Goal: Transaction & Acquisition: Purchase product/service

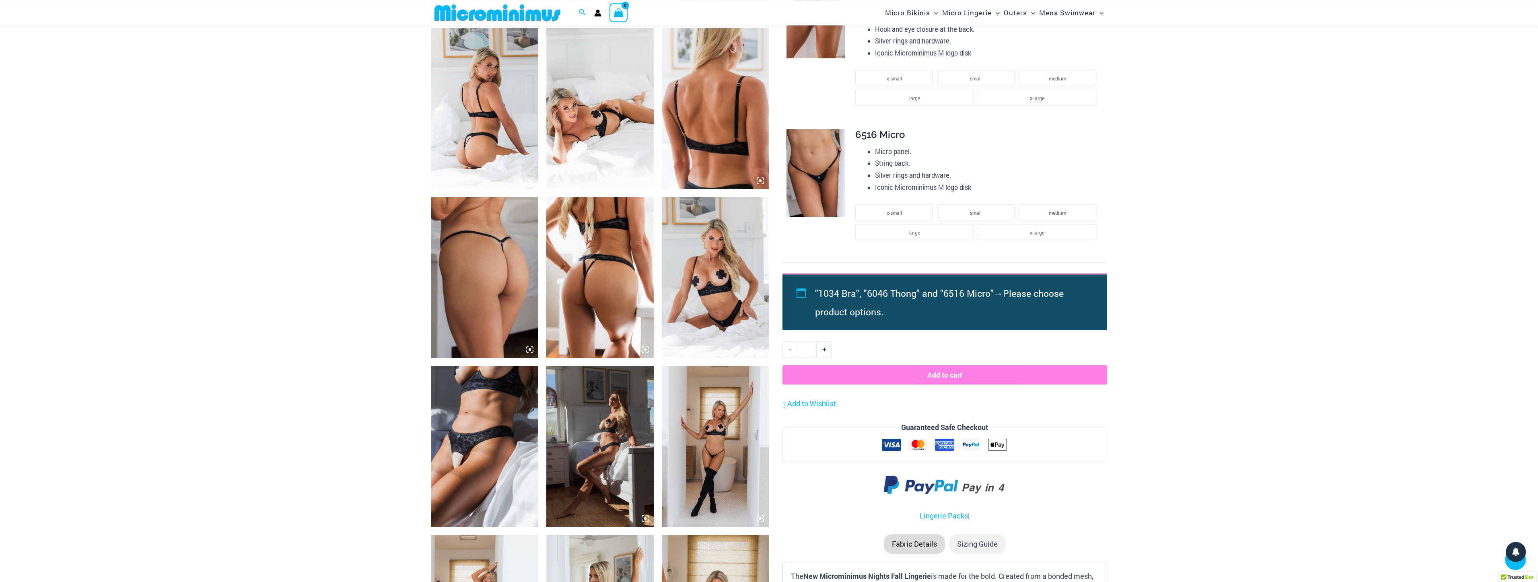
scroll to position [566, 0]
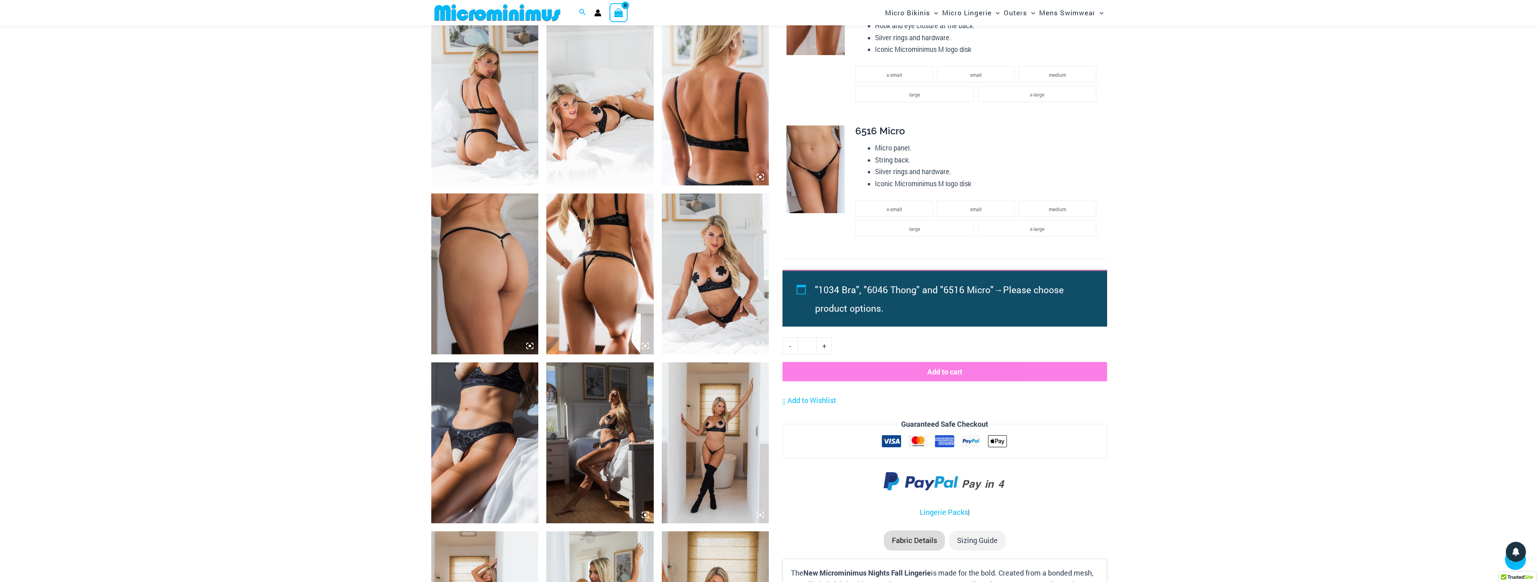
click at [577, 257] on img at bounding box center [599, 273] width 107 height 161
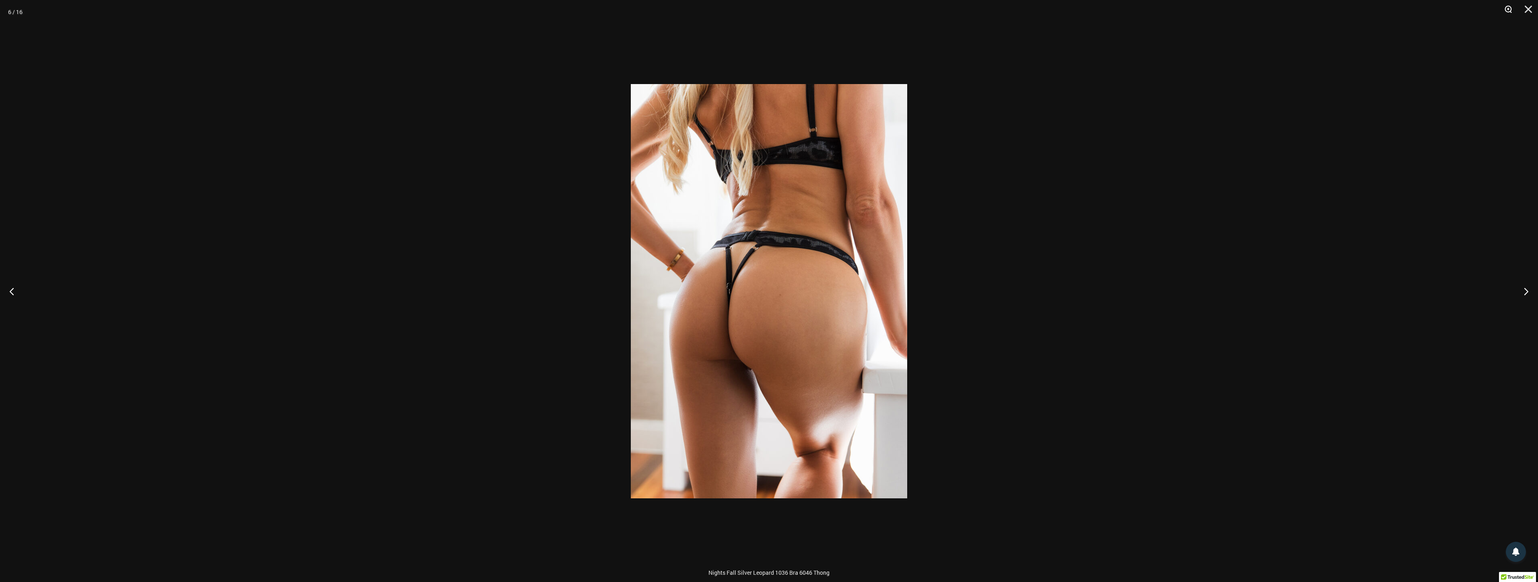
click at [1508, 13] on button "Zoom" at bounding box center [1505, 12] width 20 height 24
click at [806, 365] on img at bounding box center [769, 291] width 276 height 414
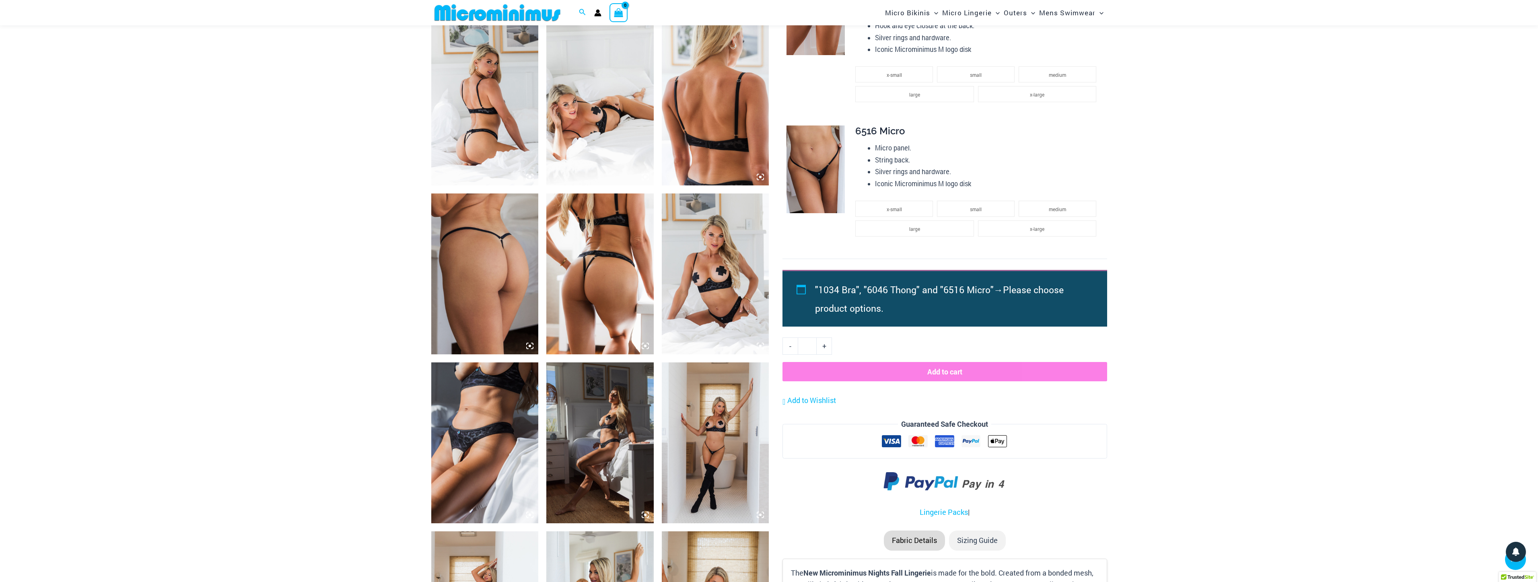
scroll to position [1109, 0]
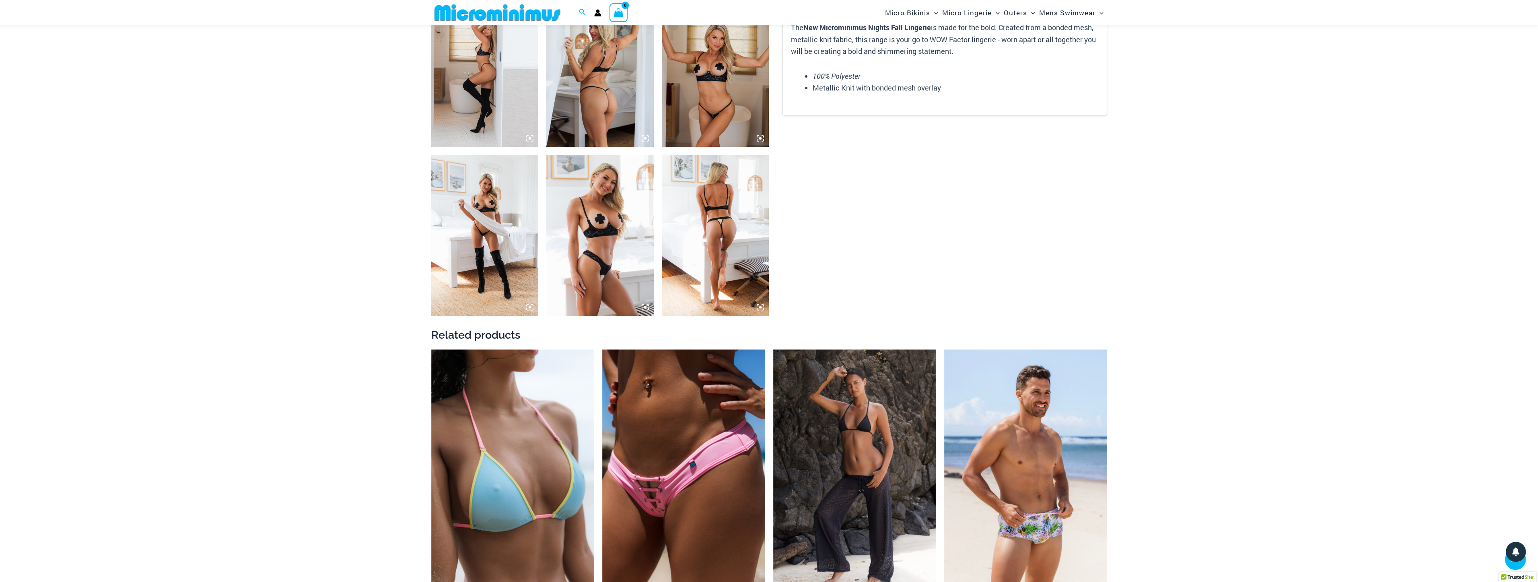
click at [623, 247] on img at bounding box center [599, 235] width 107 height 161
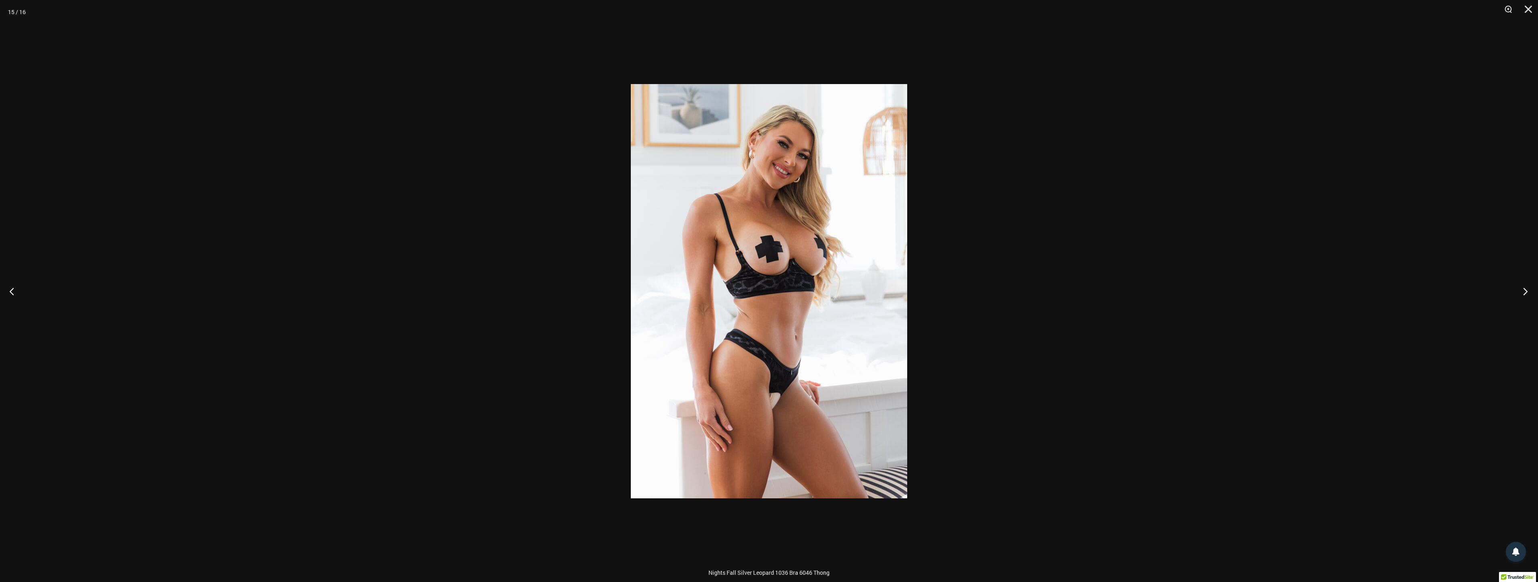
click at [1528, 292] on button "Next" at bounding box center [1523, 291] width 30 height 40
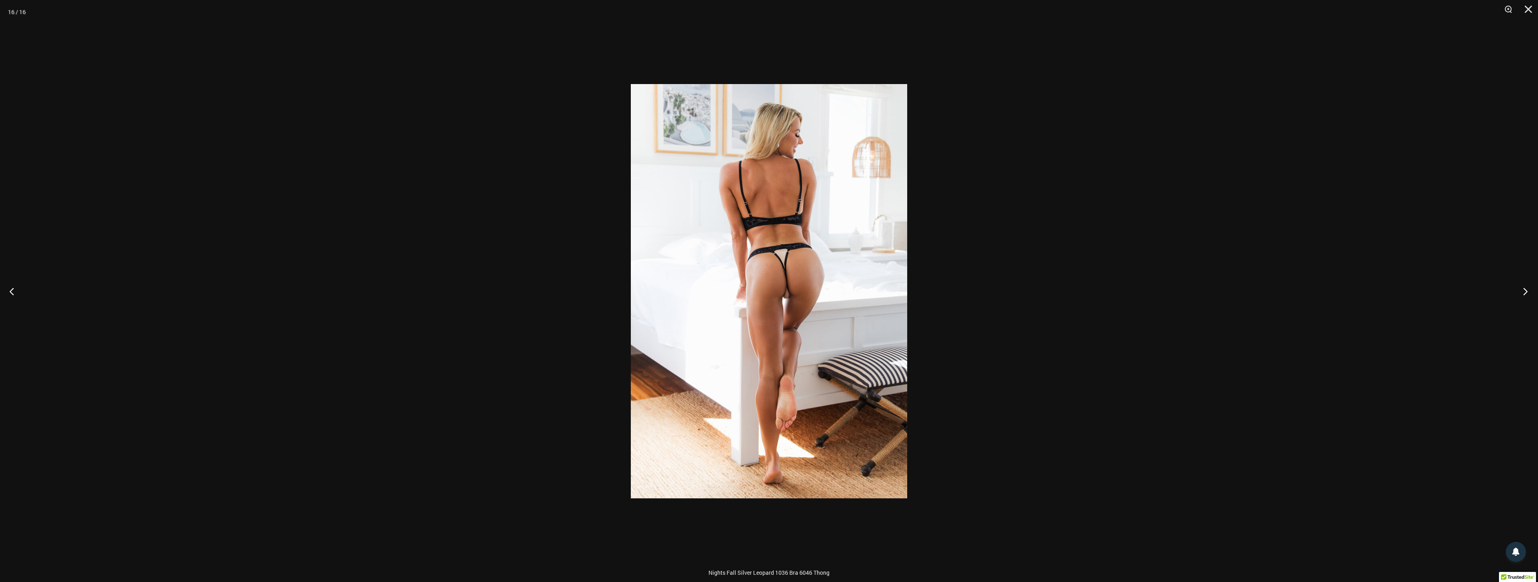
click at [1528, 292] on button "Next" at bounding box center [1523, 291] width 30 height 40
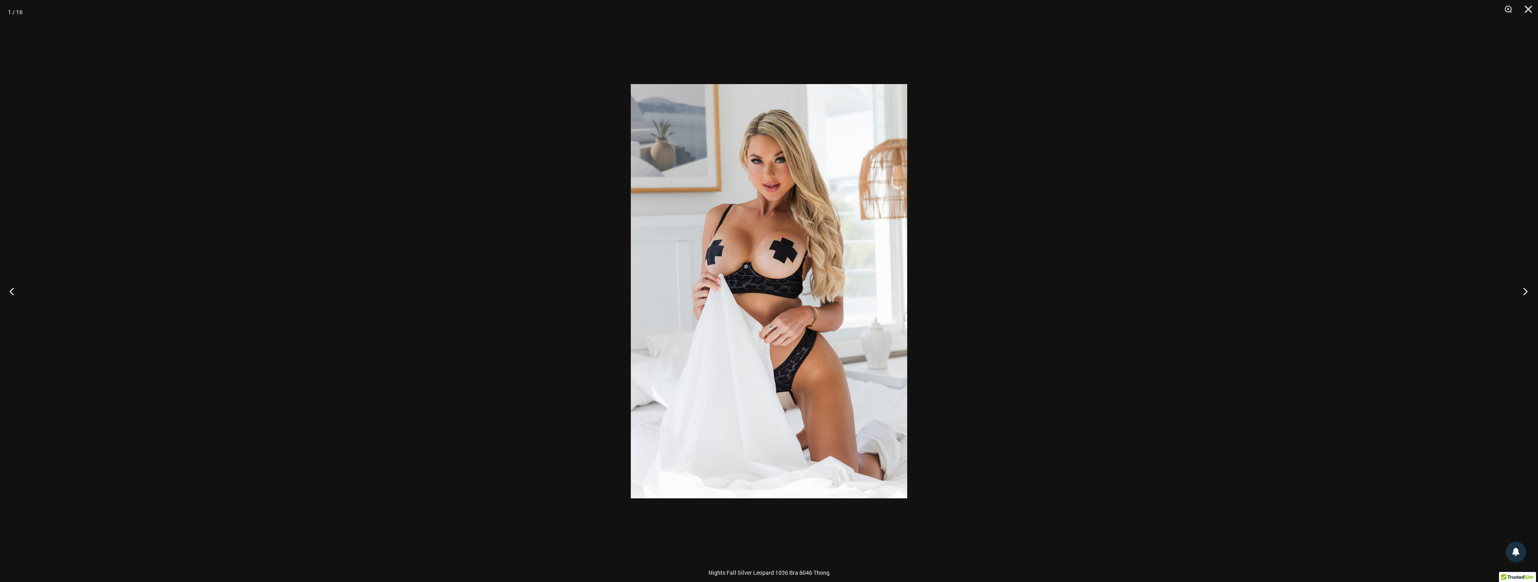
click at [1528, 292] on button "Next" at bounding box center [1523, 291] width 30 height 40
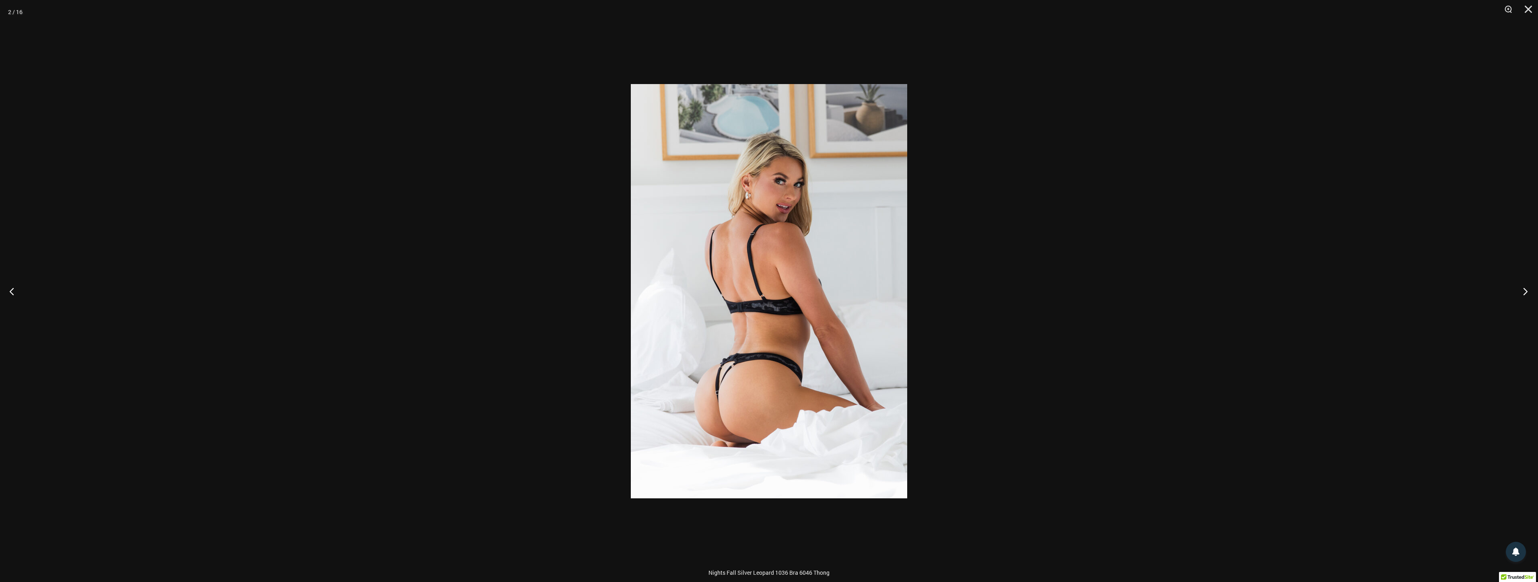
click at [1528, 292] on button "Next" at bounding box center [1523, 291] width 30 height 40
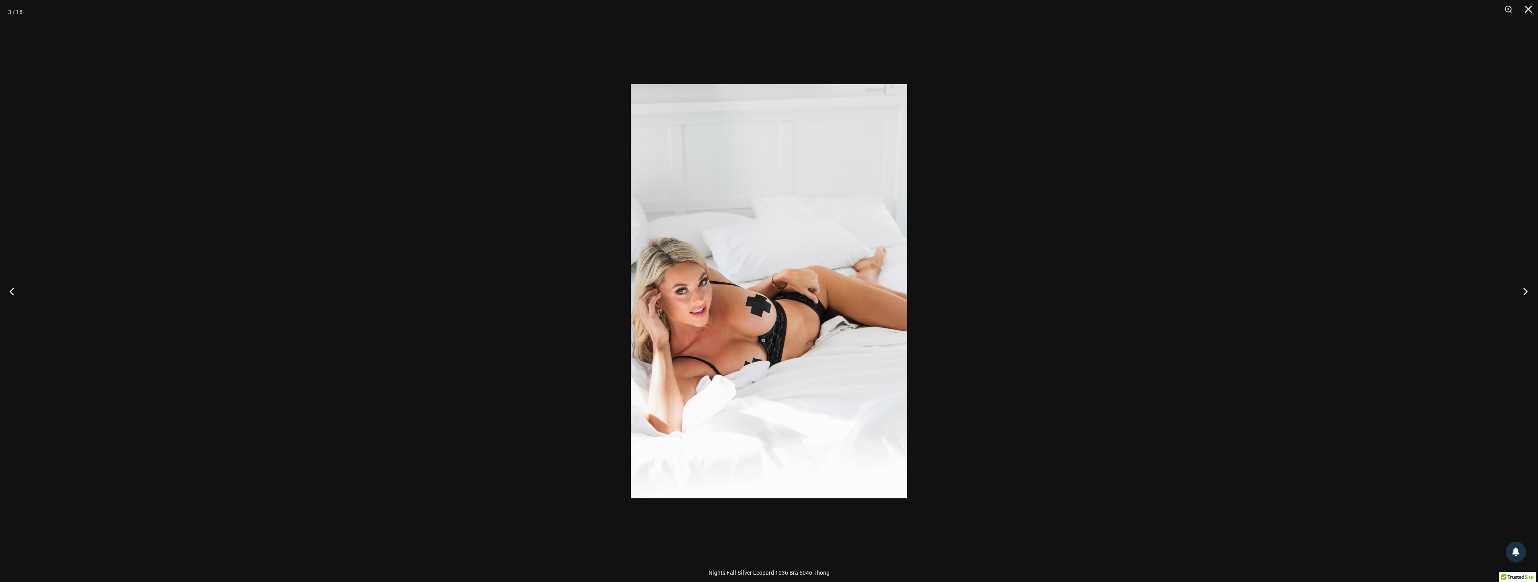
click at [1528, 292] on button "Next" at bounding box center [1523, 291] width 30 height 40
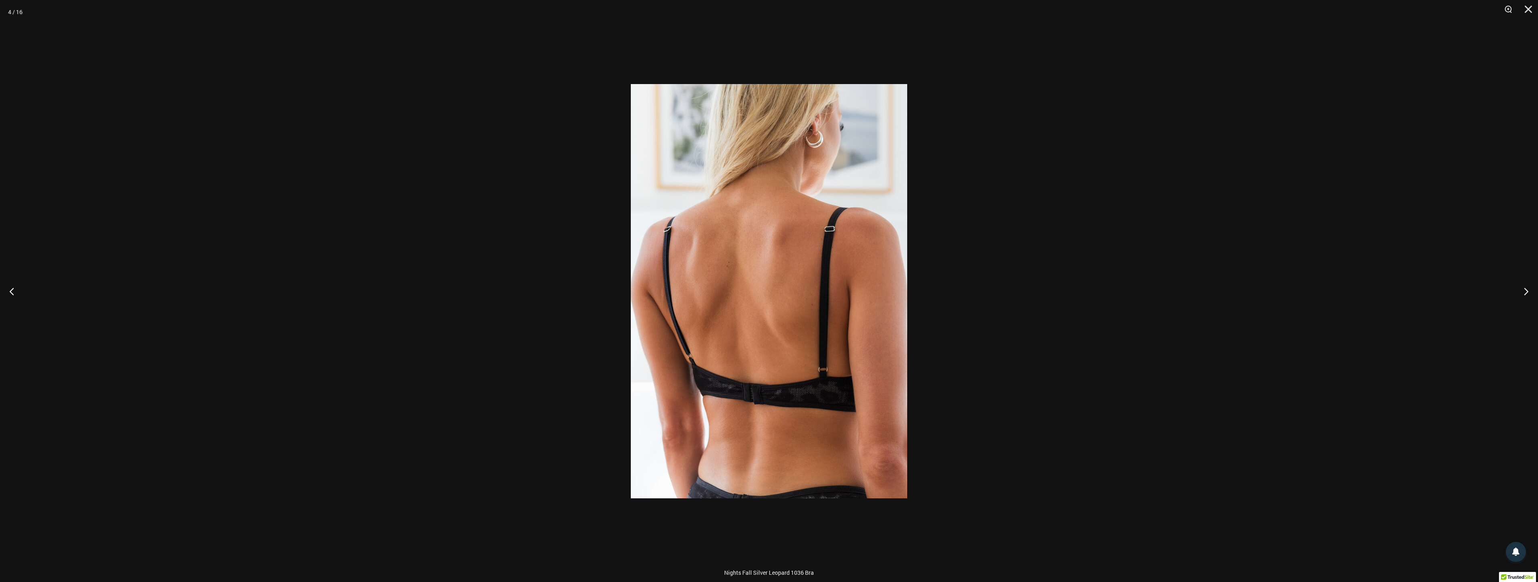
click at [1375, 286] on div at bounding box center [769, 291] width 1538 height 582
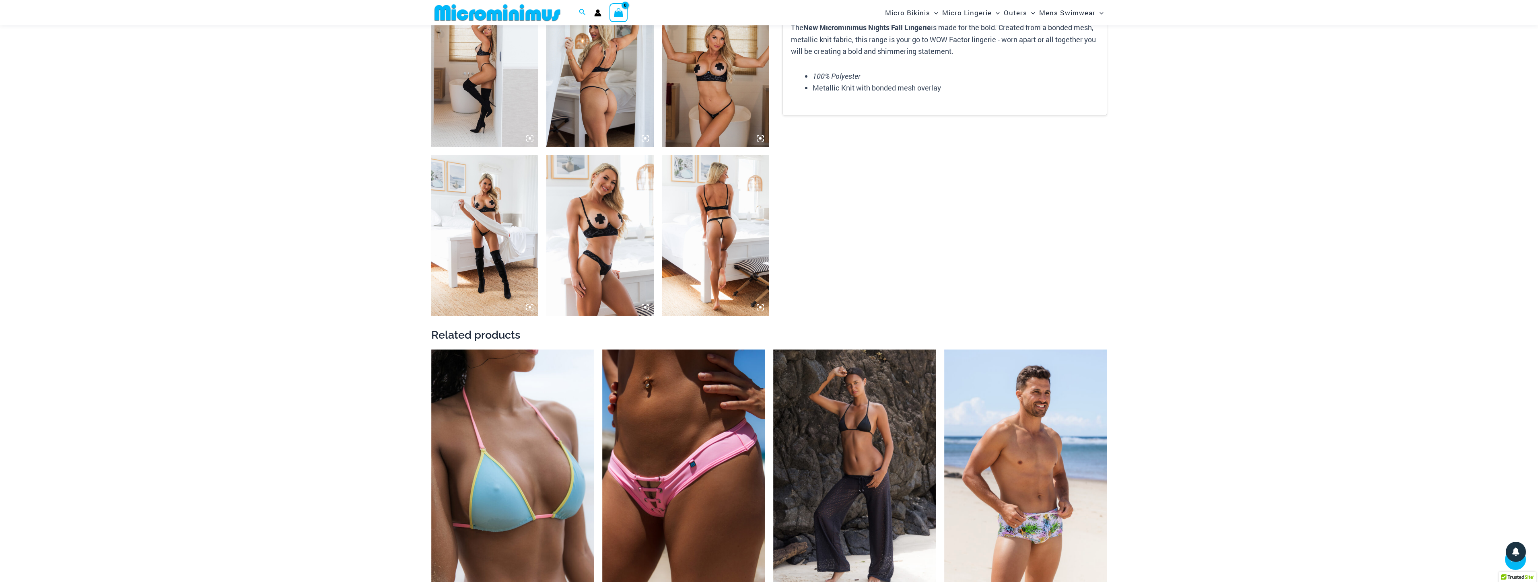
scroll to position [566, 0]
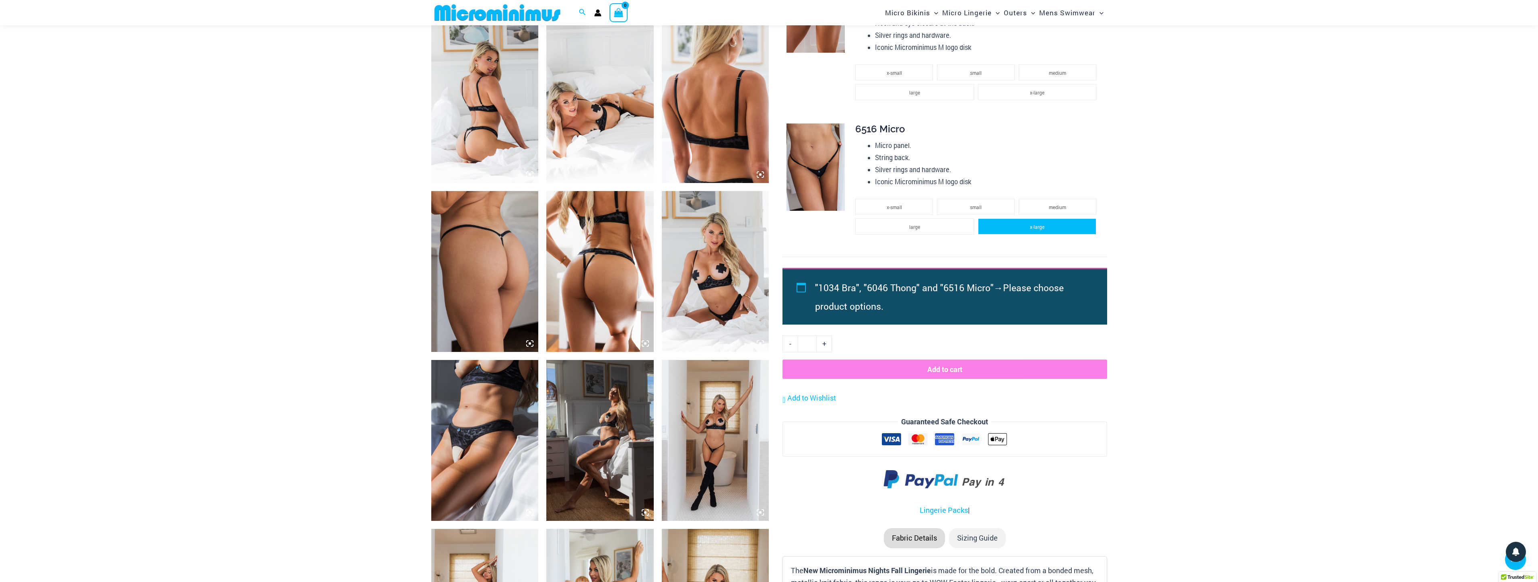
click at [1075, 232] on li "x-large" at bounding box center [1037, 226] width 118 height 16
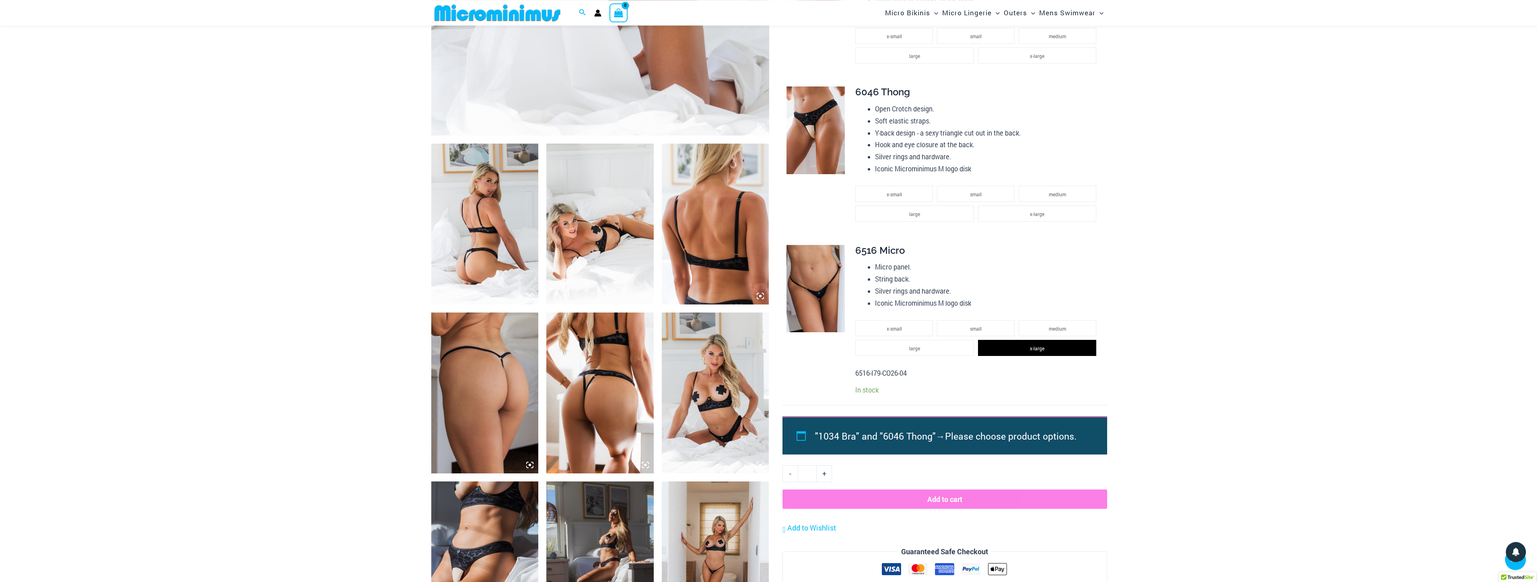
scroll to position [424, 0]
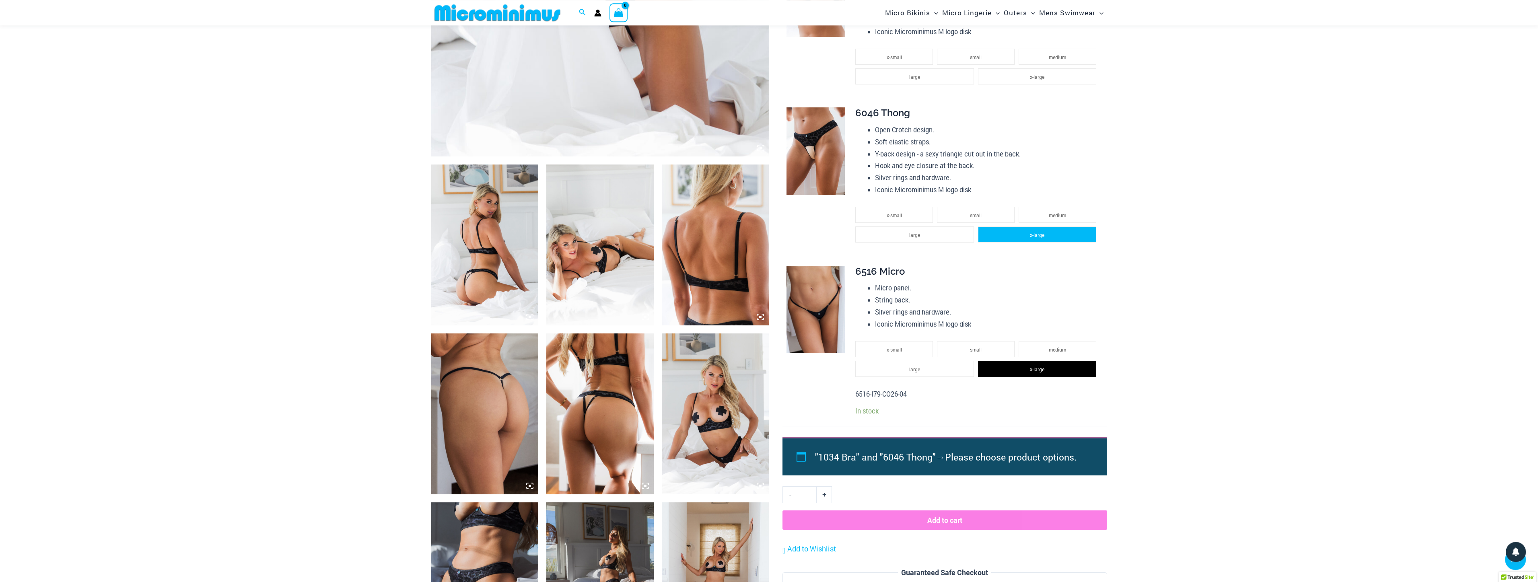
click at [1070, 243] on li "x-large" at bounding box center [1037, 234] width 118 height 16
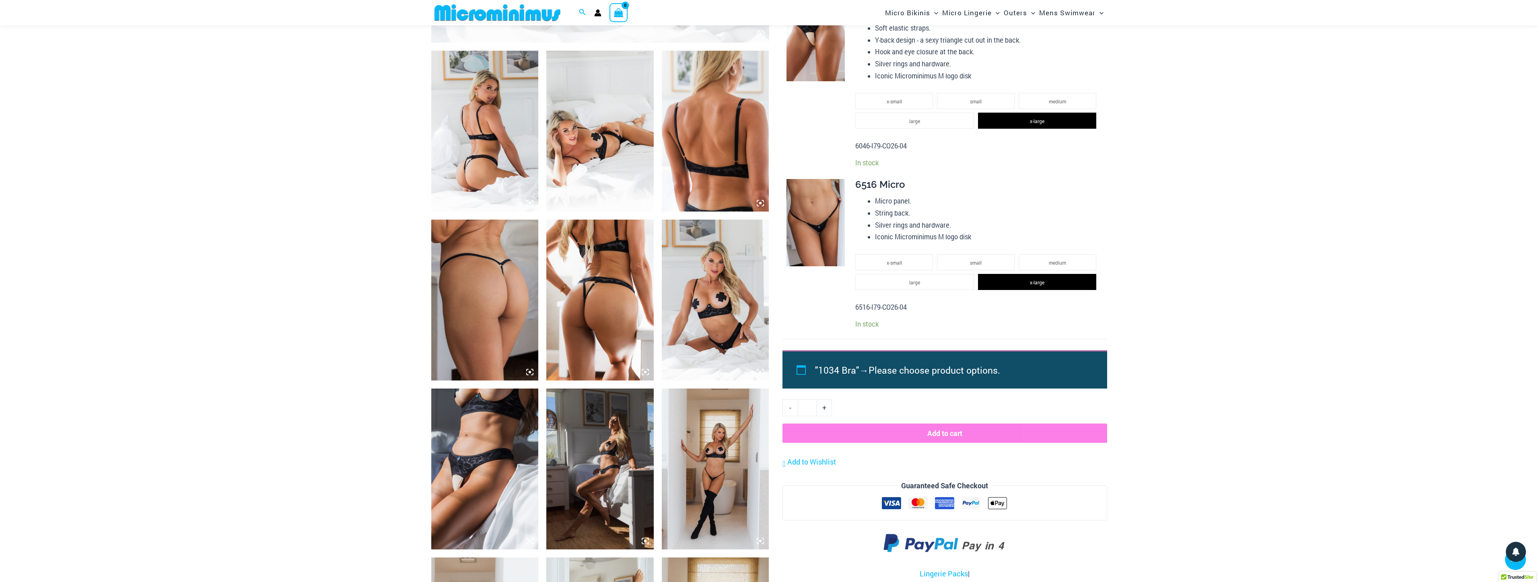
scroll to position [0, 0]
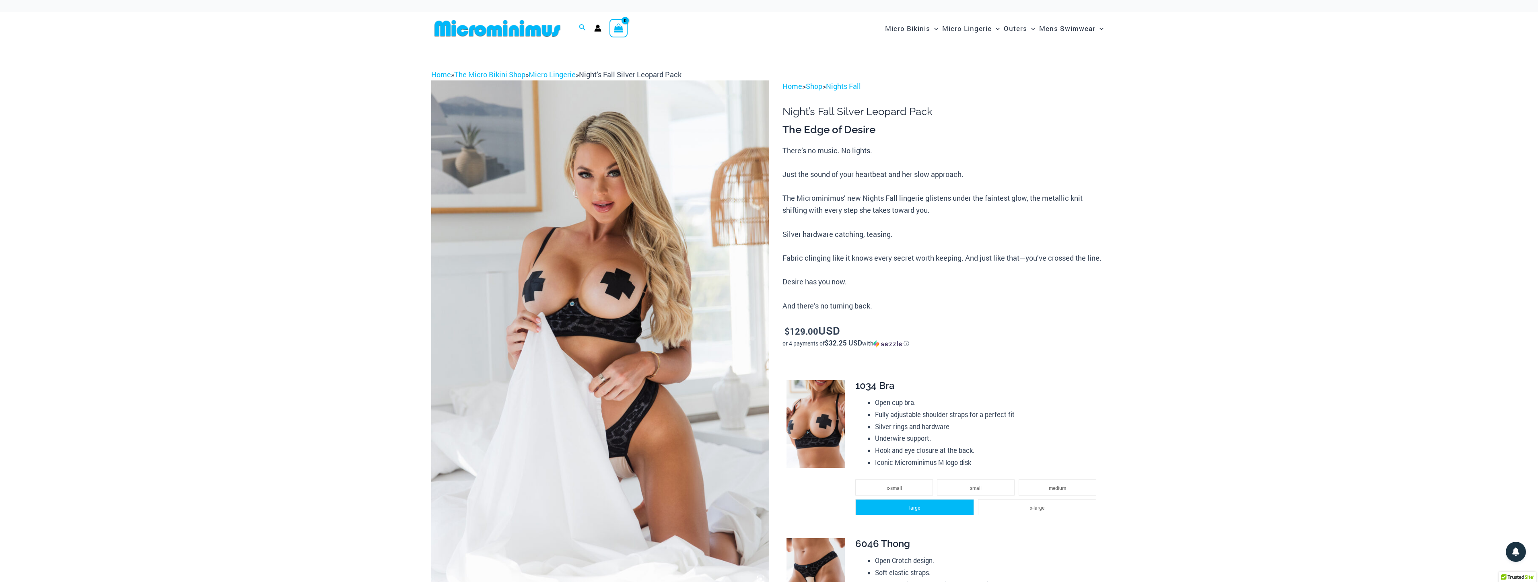
click at [952, 510] on li "large" at bounding box center [914, 507] width 118 height 16
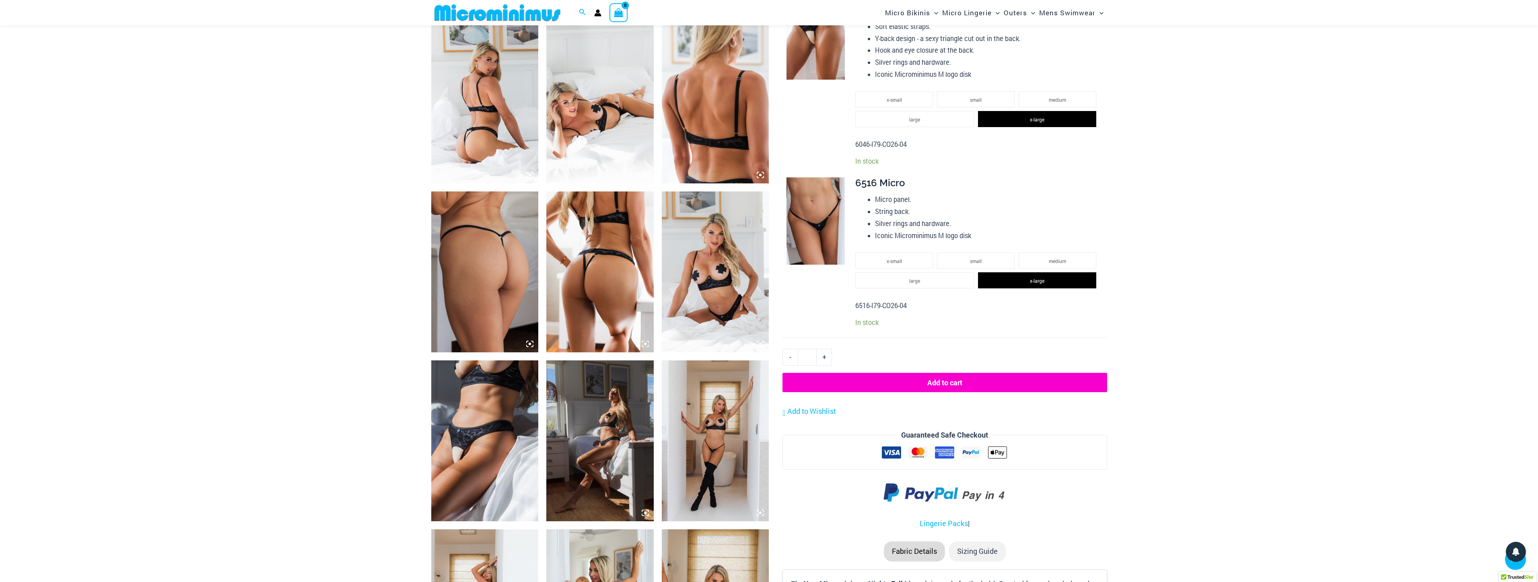
click at [504, 275] on img at bounding box center [484, 271] width 107 height 161
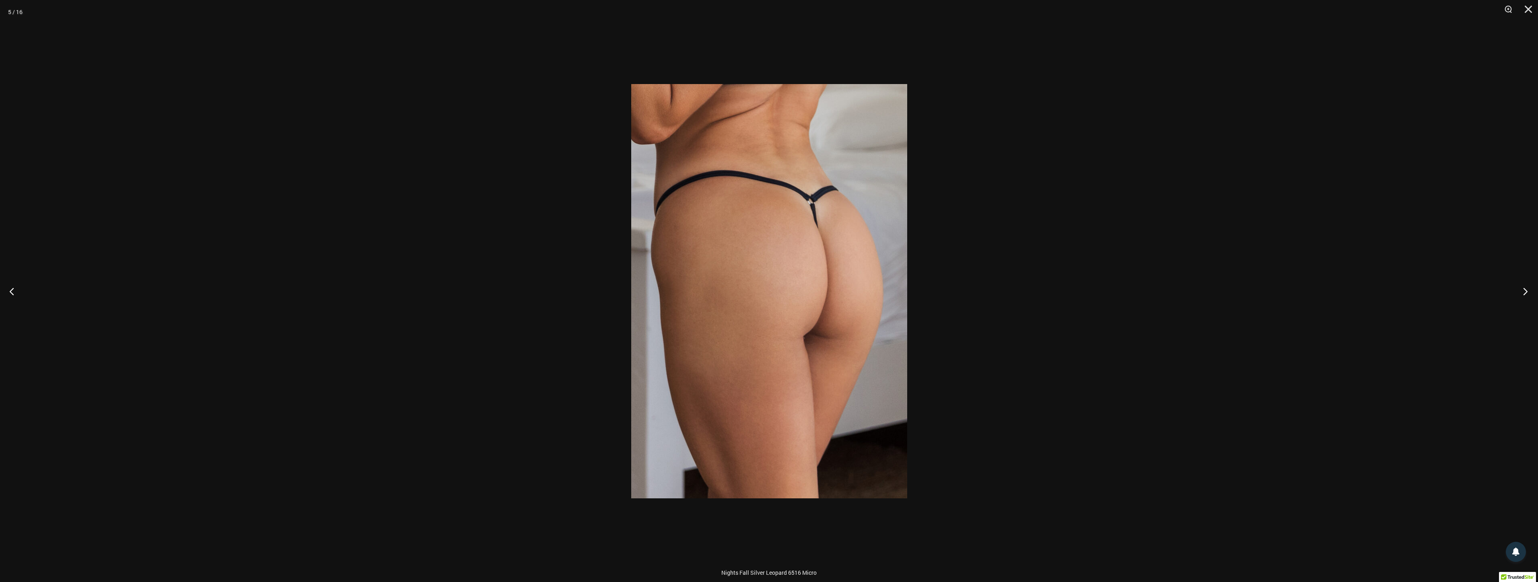
click at [1522, 288] on button "Next" at bounding box center [1523, 291] width 30 height 40
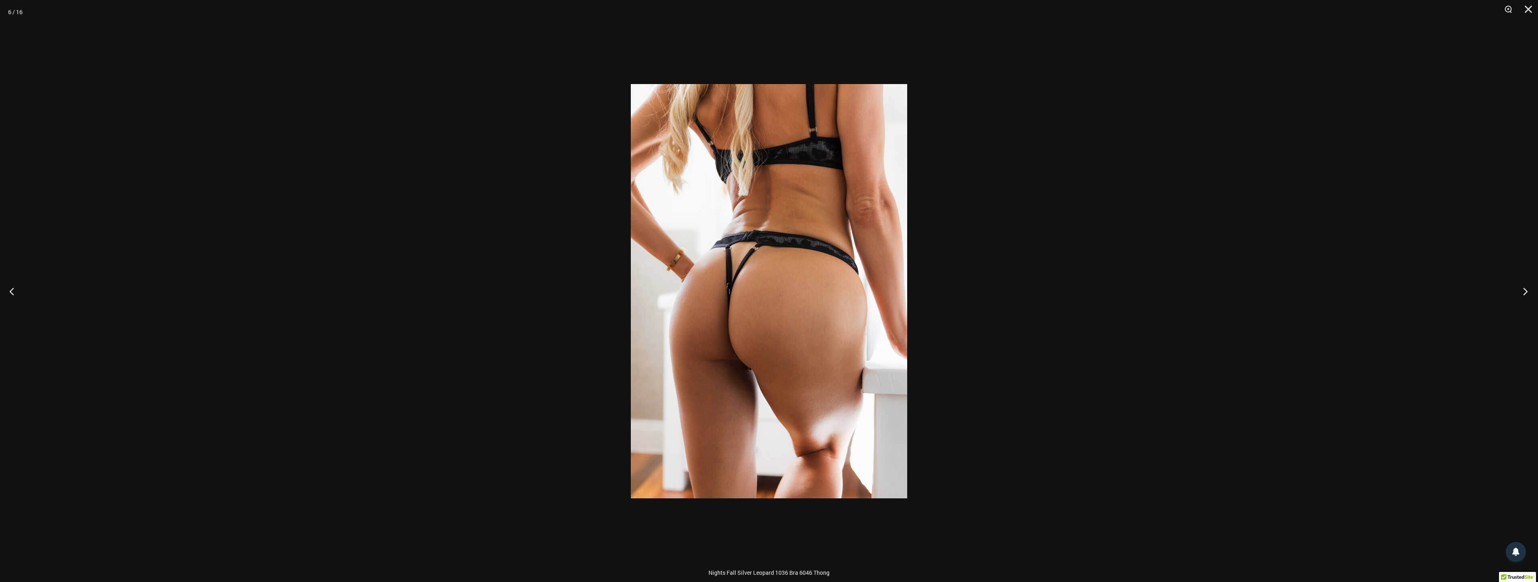
click at [1522, 288] on button "Next" at bounding box center [1523, 291] width 30 height 40
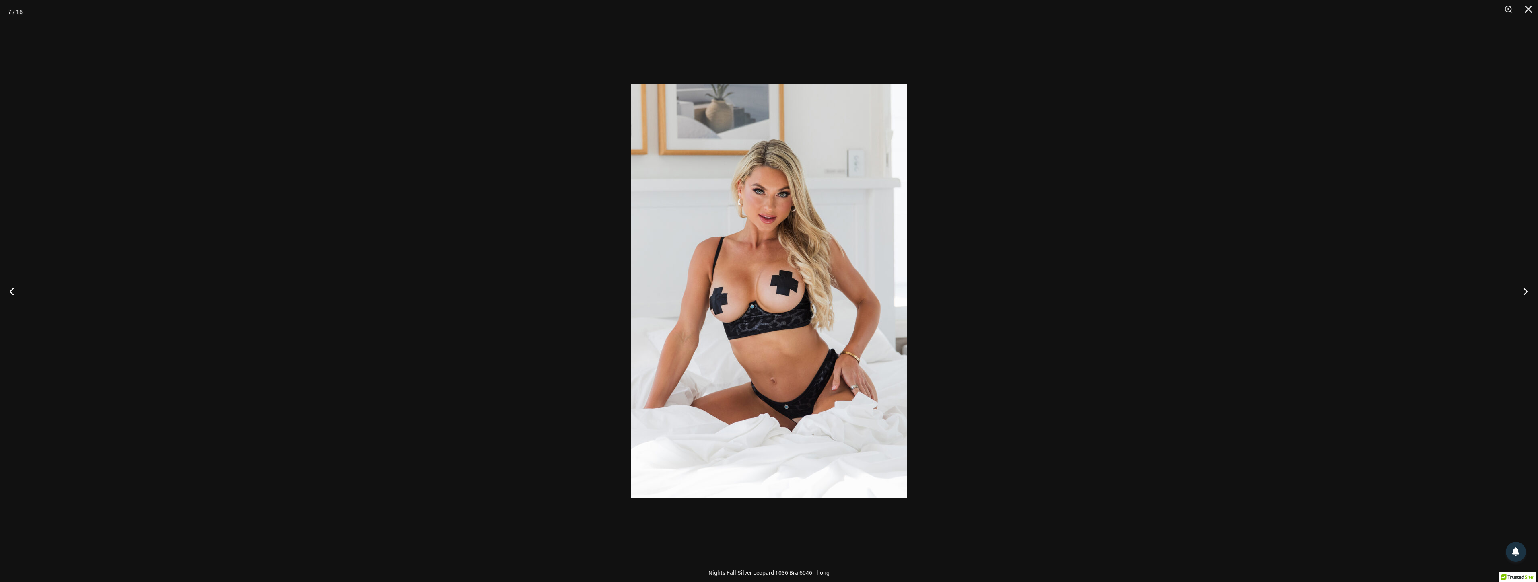
click at [1522, 288] on button "Next" at bounding box center [1523, 291] width 30 height 40
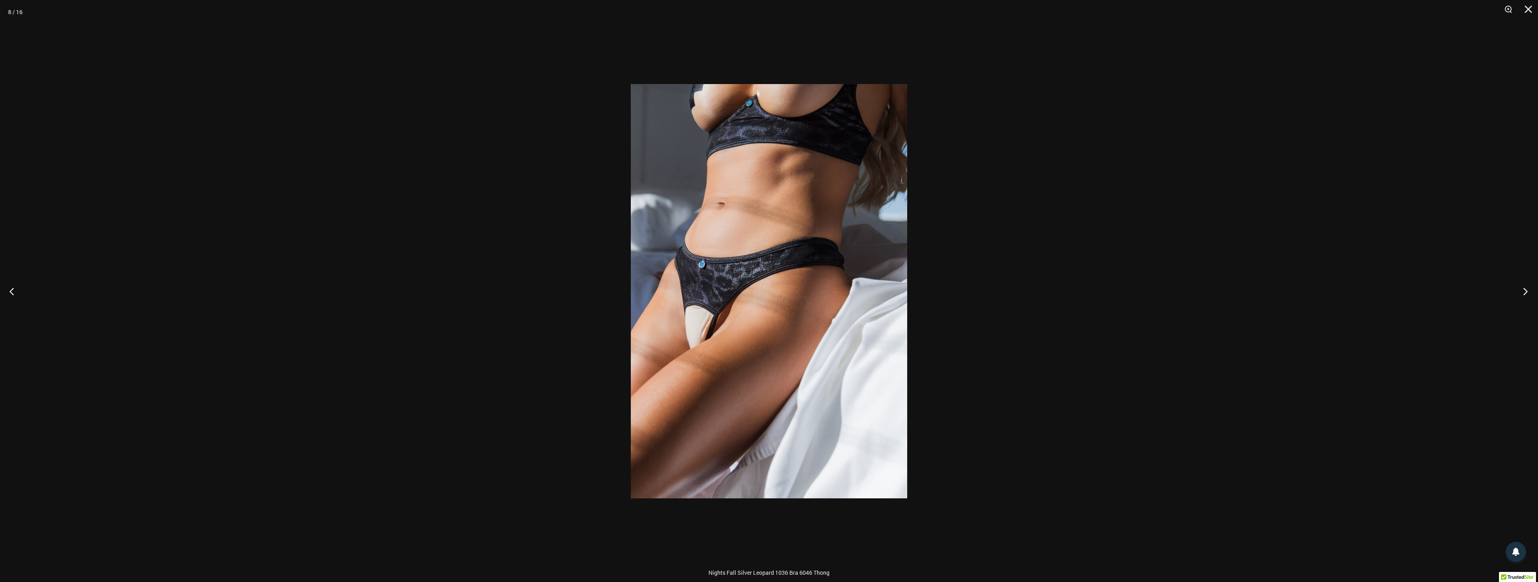
click at [1522, 288] on button "Next" at bounding box center [1523, 291] width 30 height 40
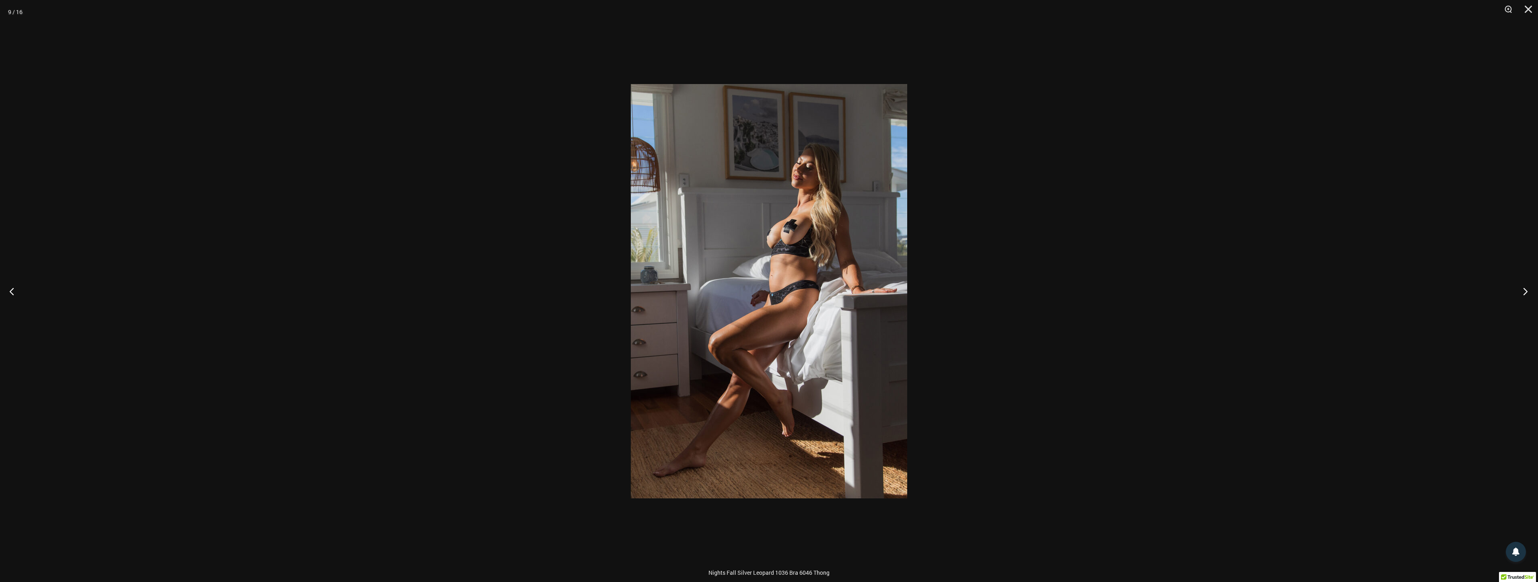
click at [1522, 288] on button "Next" at bounding box center [1523, 291] width 30 height 40
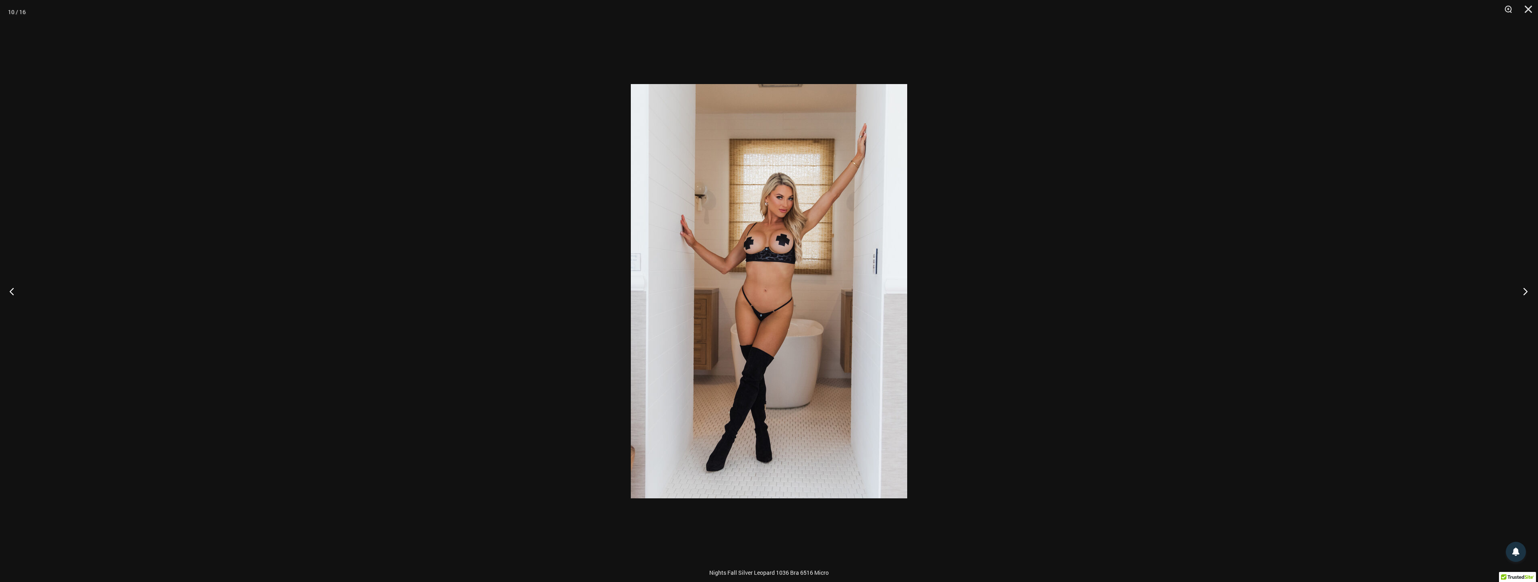
click at [1522, 288] on button "Next" at bounding box center [1523, 291] width 30 height 40
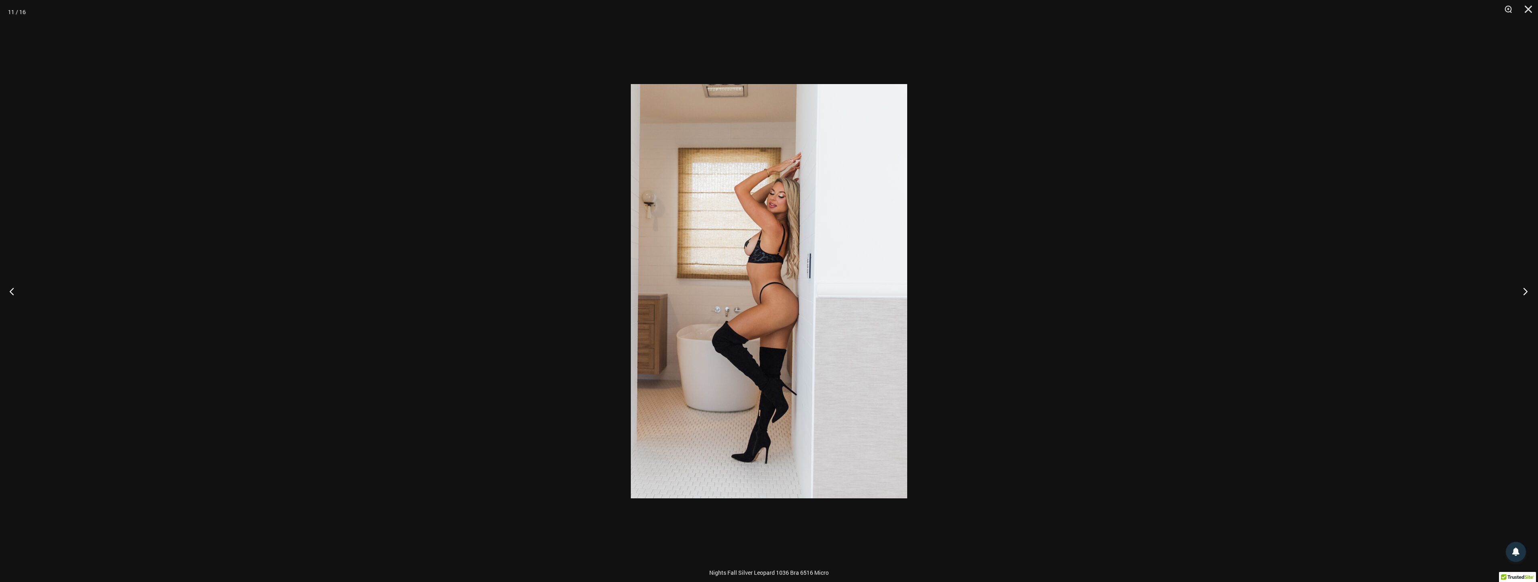
click at [1522, 288] on button "Next" at bounding box center [1523, 291] width 30 height 40
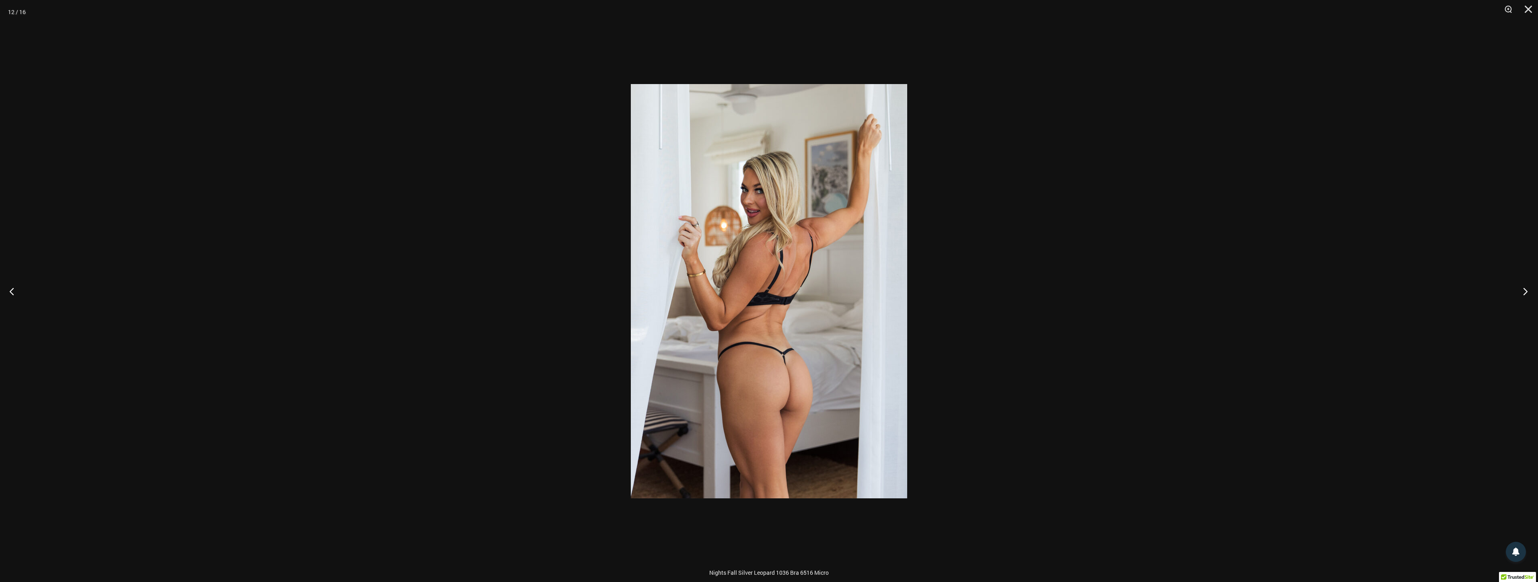
click at [1522, 288] on button "Next" at bounding box center [1523, 291] width 30 height 40
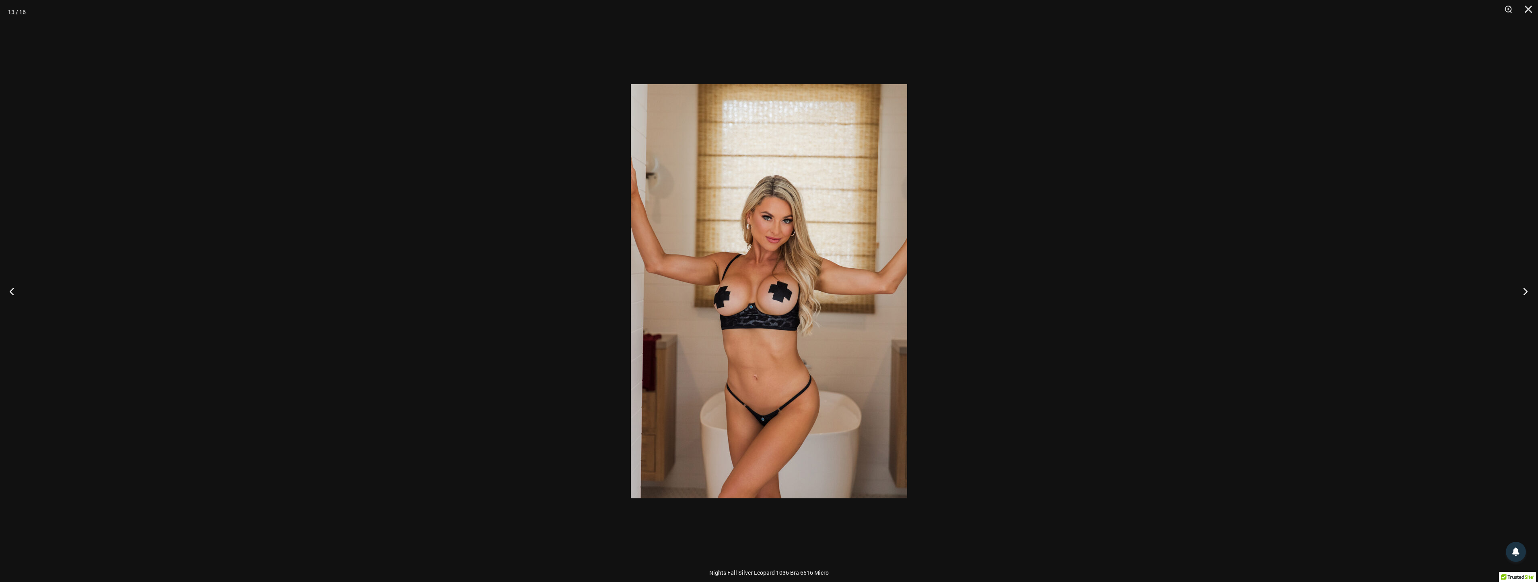
click at [1522, 288] on button "Next" at bounding box center [1523, 291] width 30 height 40
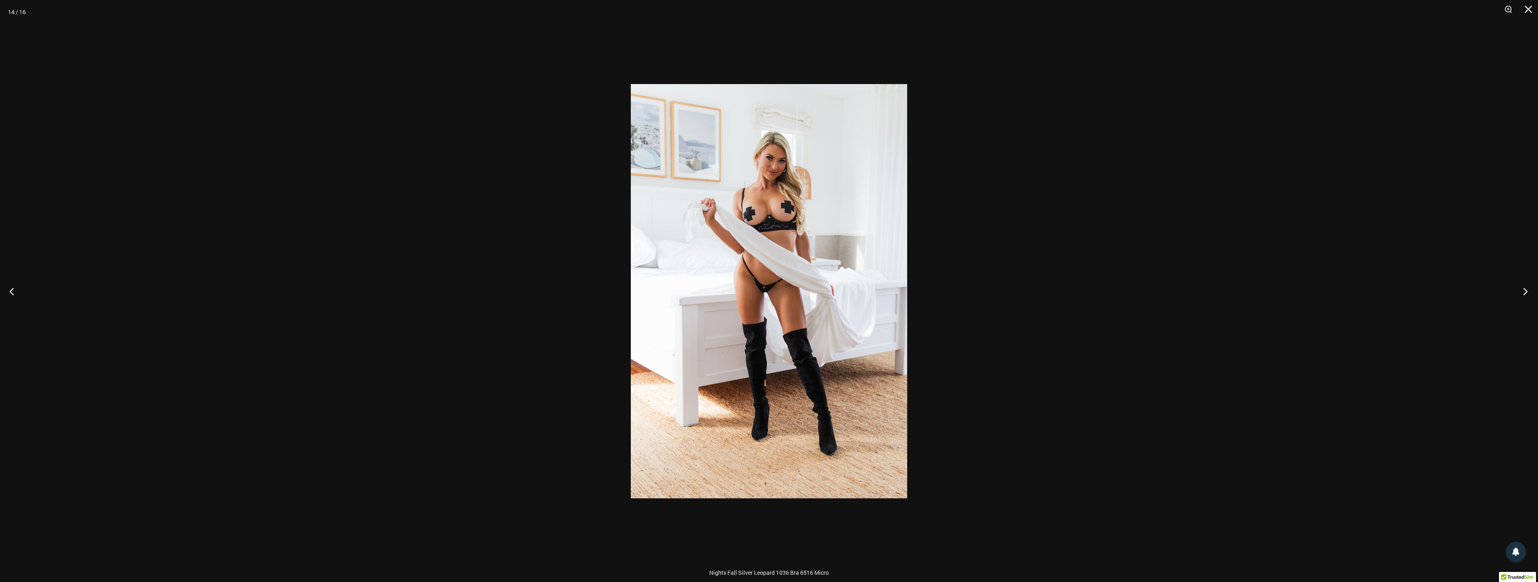
click at [1522, 288] on button "Next" at bounding box center [1523, 291] width 30 height 40
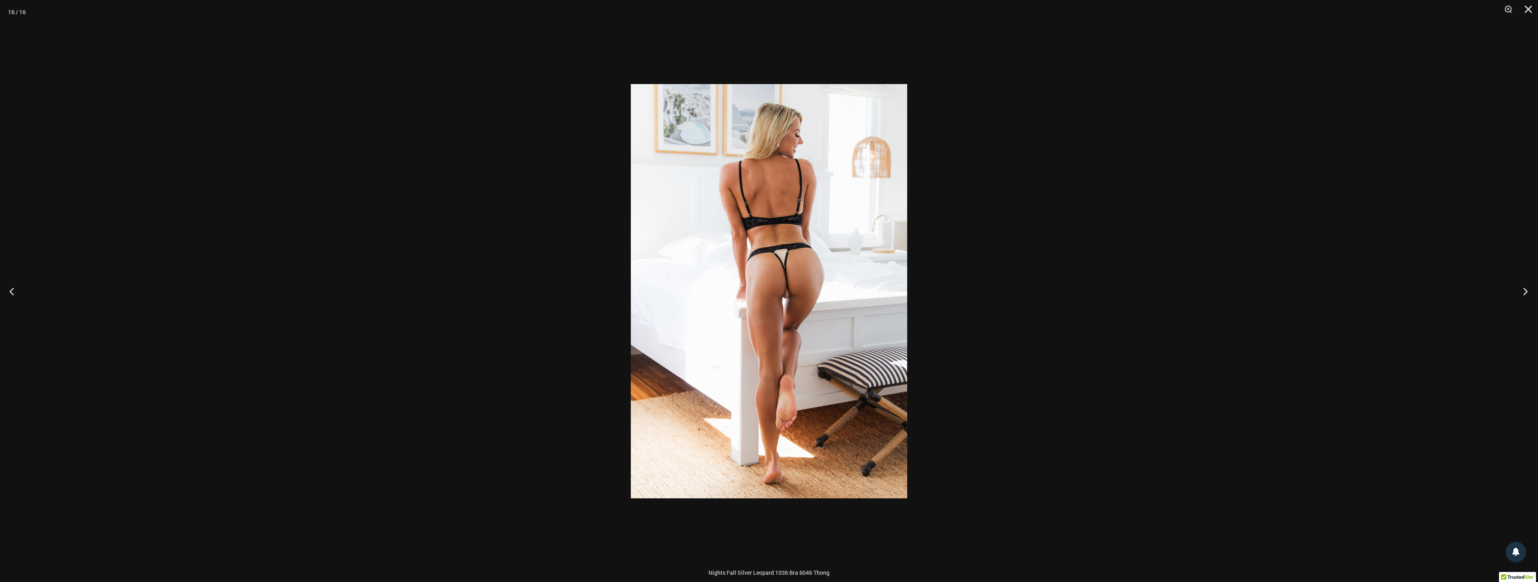
click at [1522, 288] on button "Next" at bounding box center [1523, 291] width 30 height 40
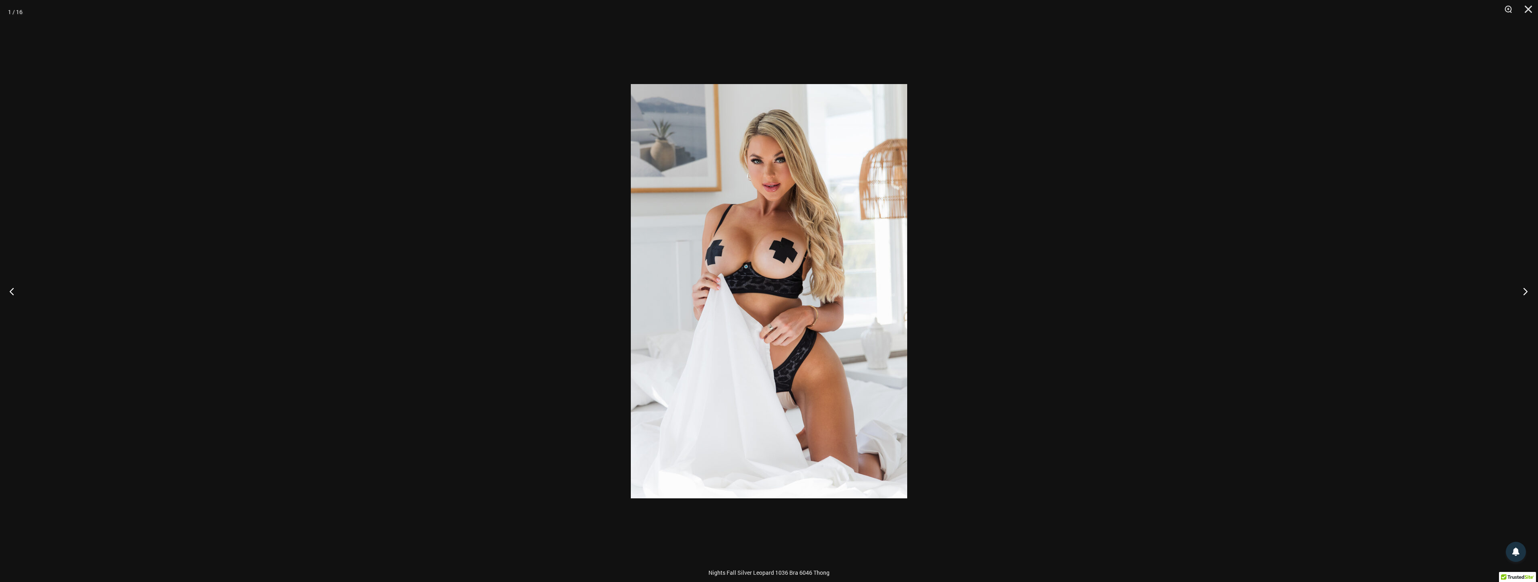
click at [1522, 288] on button "Next" at bounding box center [1523, 291] width 30 height 40
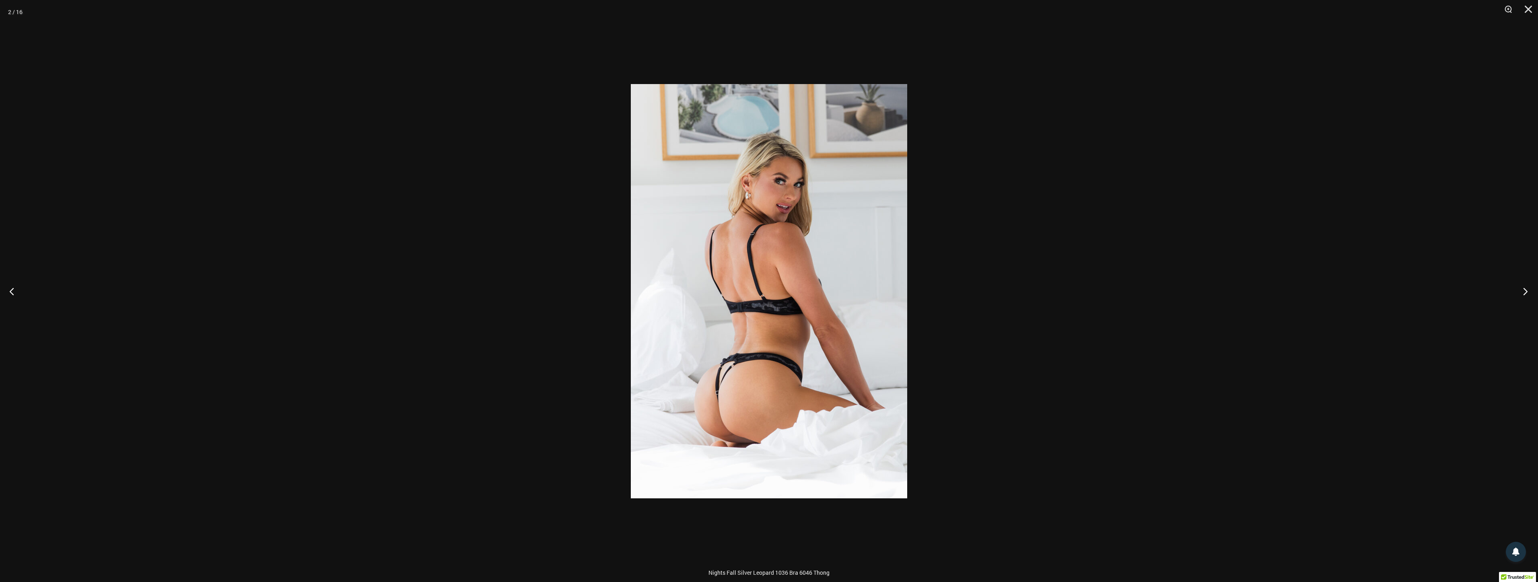
click at [1522, 288] on button "Next" at bounding box center [1523, 291] width 30 height 40
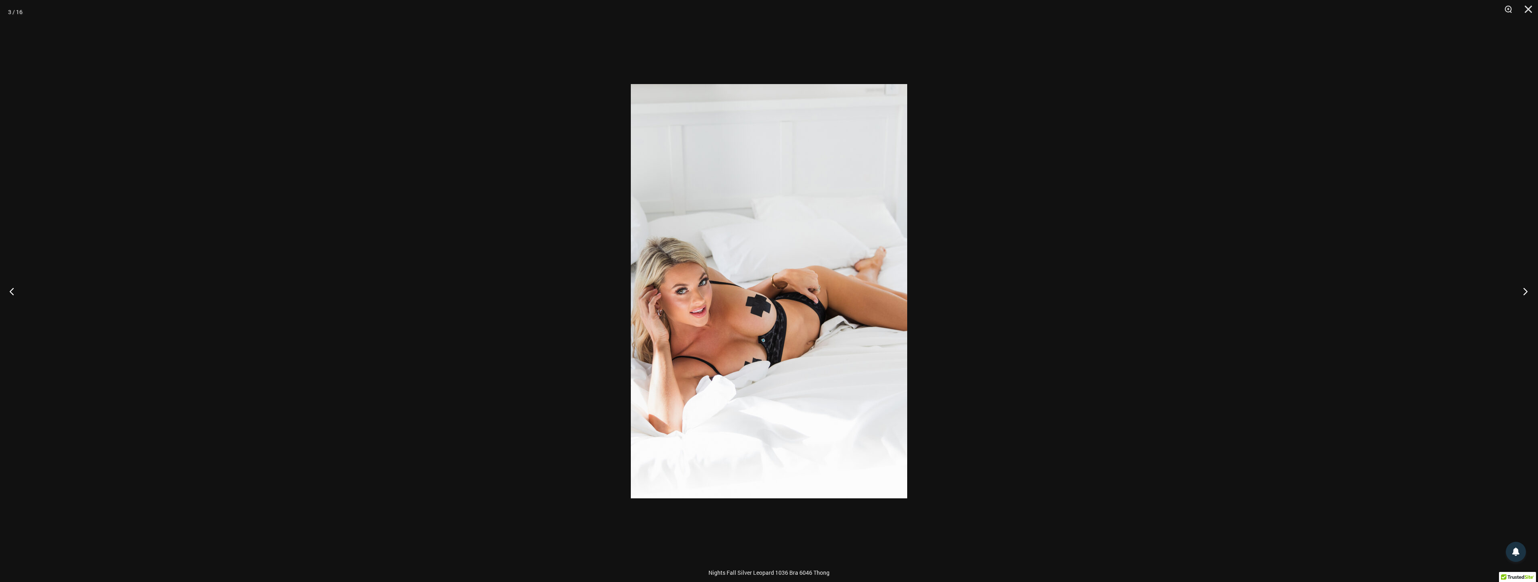
click at [1522, 288] on button "Next" at bounding box center [1523, 291] width 30 height 40
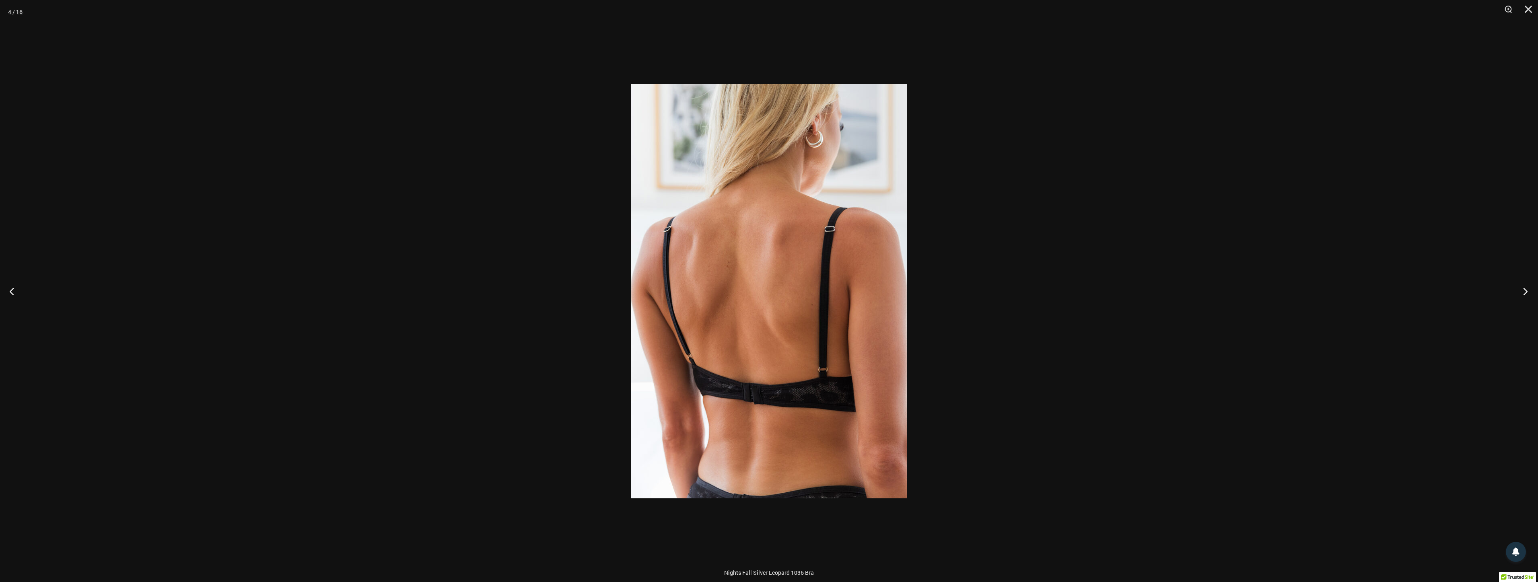
click at [1522, 288] on button "Next" at bounding box center [1523, 291] width 30 height 40
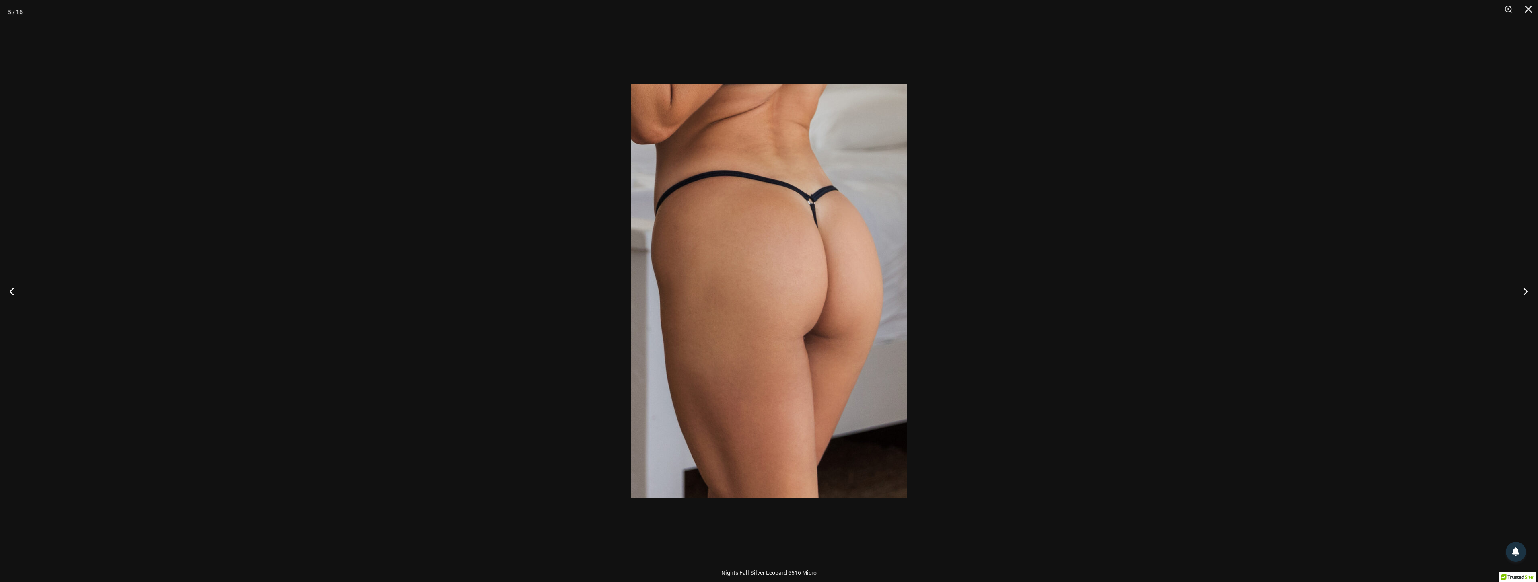
click at [1522, 288] on button "Next" at bounding box center [1523, 291] width 30 height 40
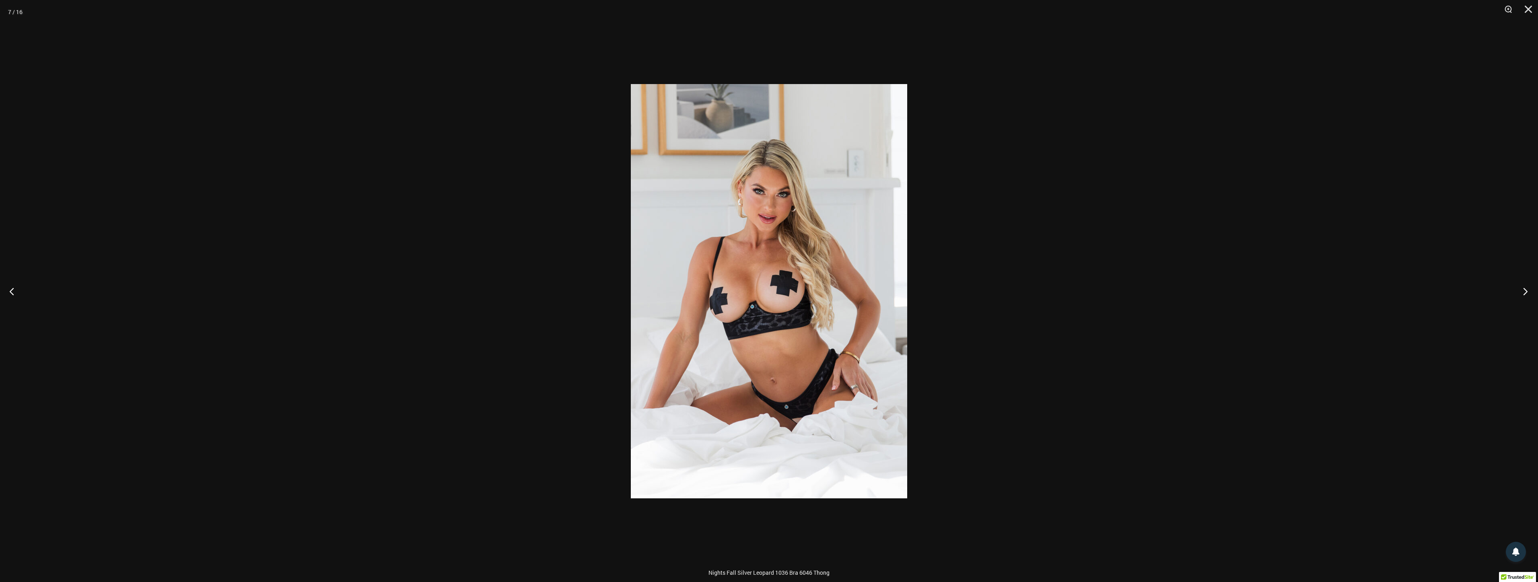
click at [1522, 288] on button "Next" at bounding box center [1523, 291] width 30 height 40
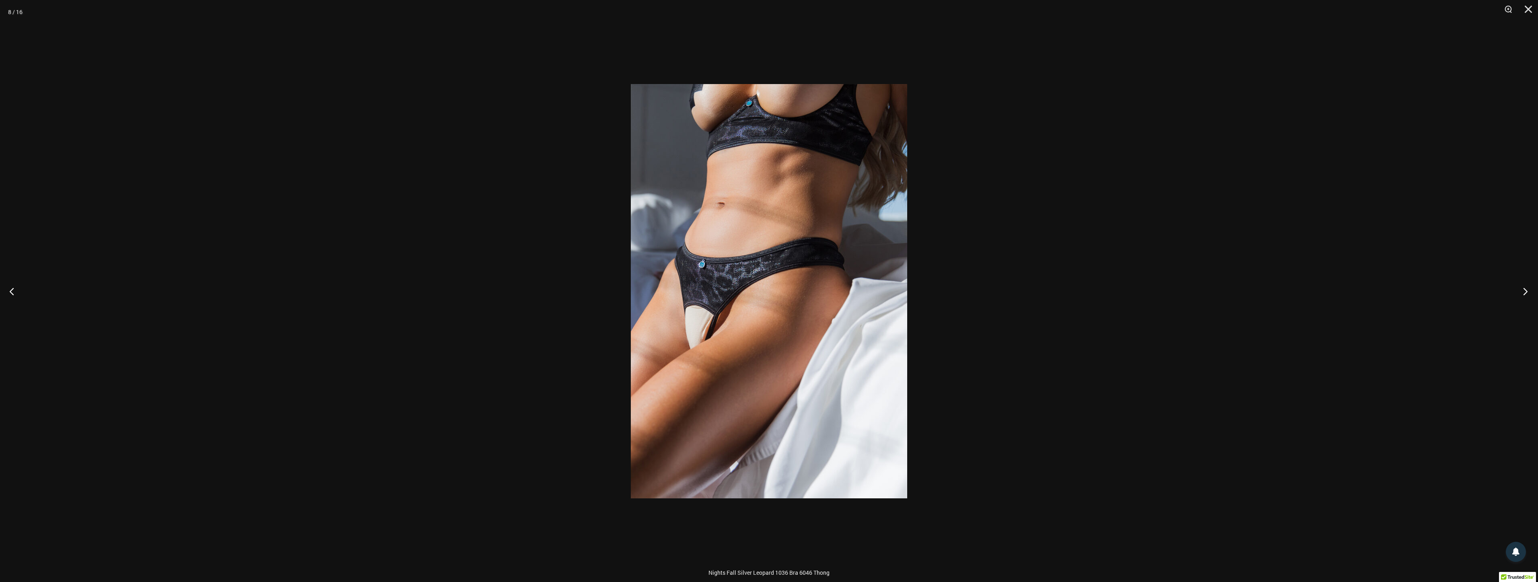
click at [1522, 288] on button "Next" at bounding box center [1523, 291] width 30 height 40
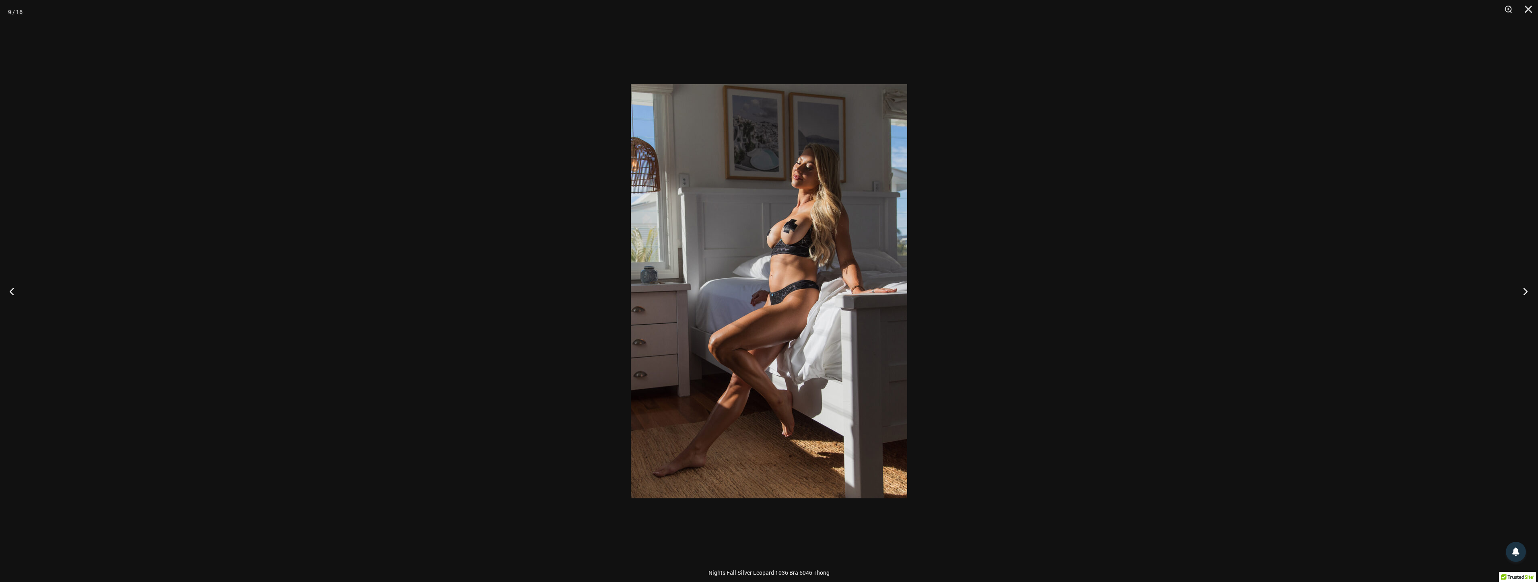
click at [1522, 288] on button "Next" at bounding box center [1523, 291] width 30 height 40
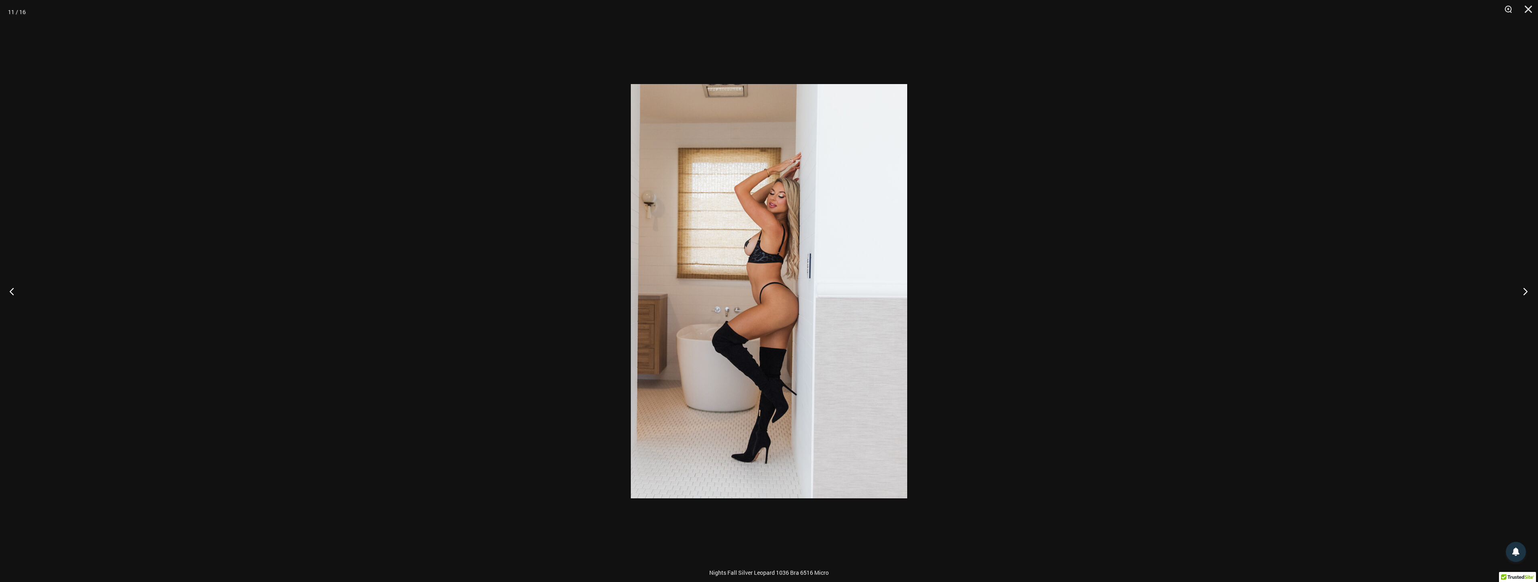
click at [1522, 288] on button "Next" at bounding box center [1523, 291] width 30 height 40
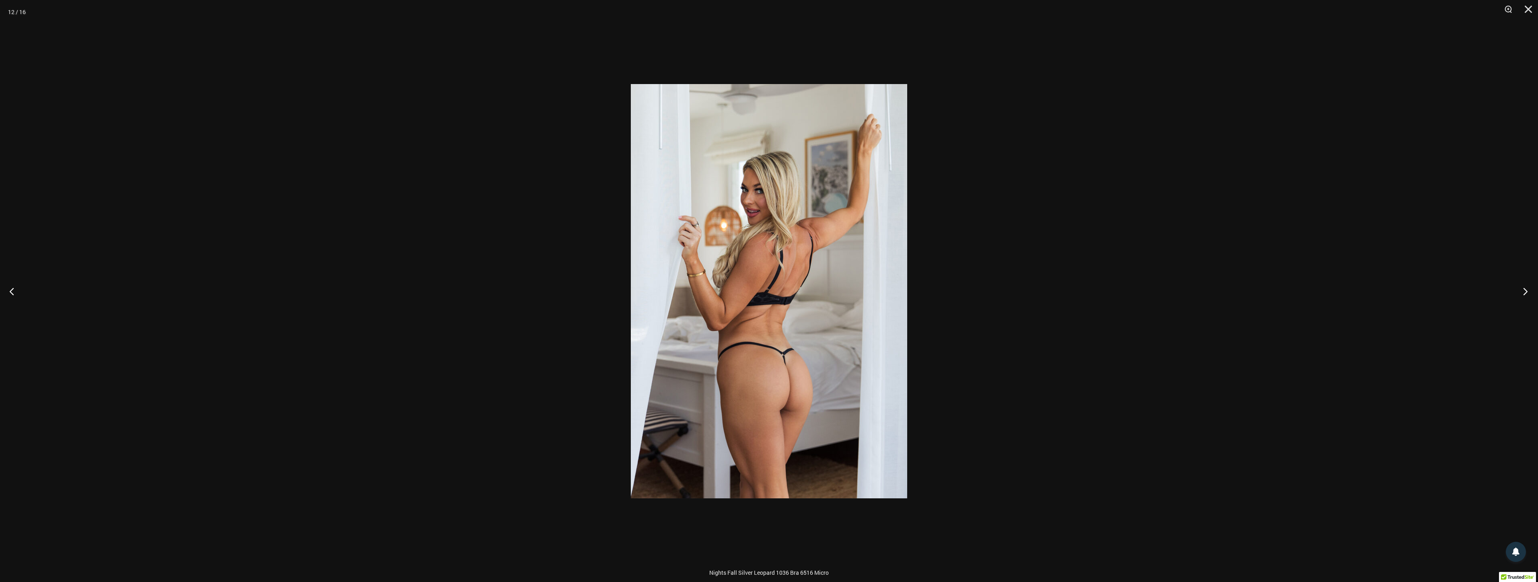
click at [1522, 288] on button "Next" at bounding box center [1523, 291] width 30 height 40
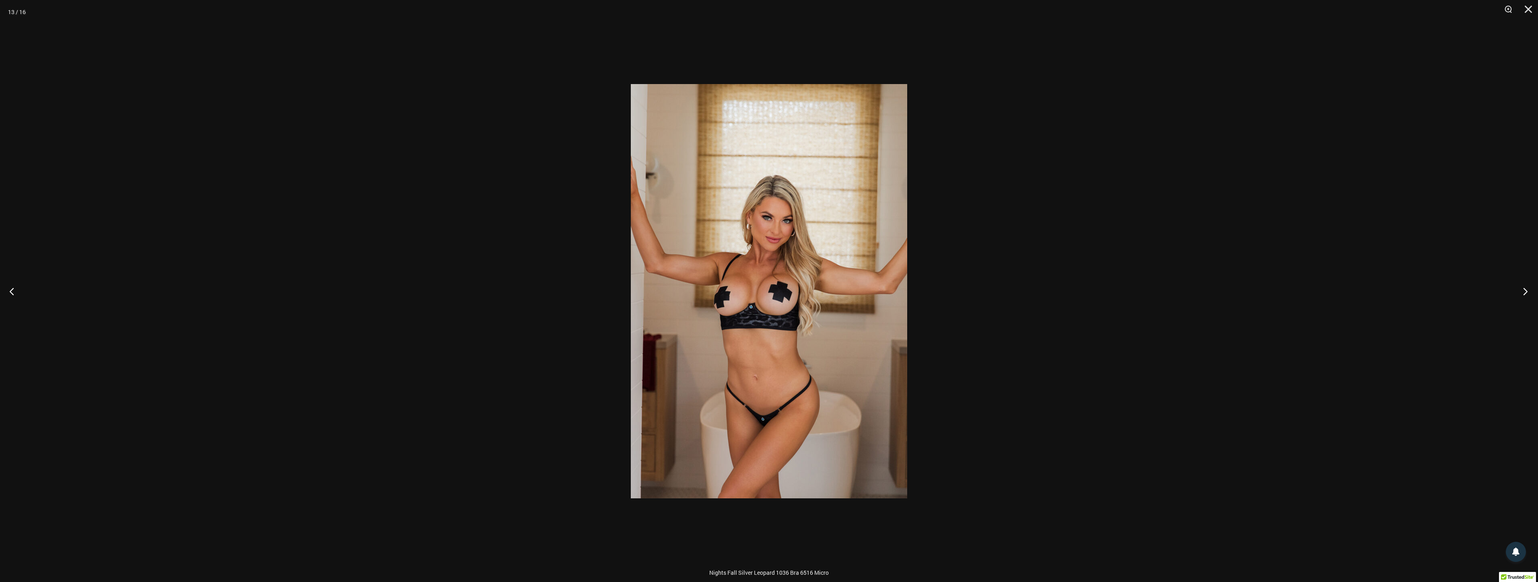
click at [1522, 288] on button "Next" at bounding box center [1523, 291] width 30 height 40
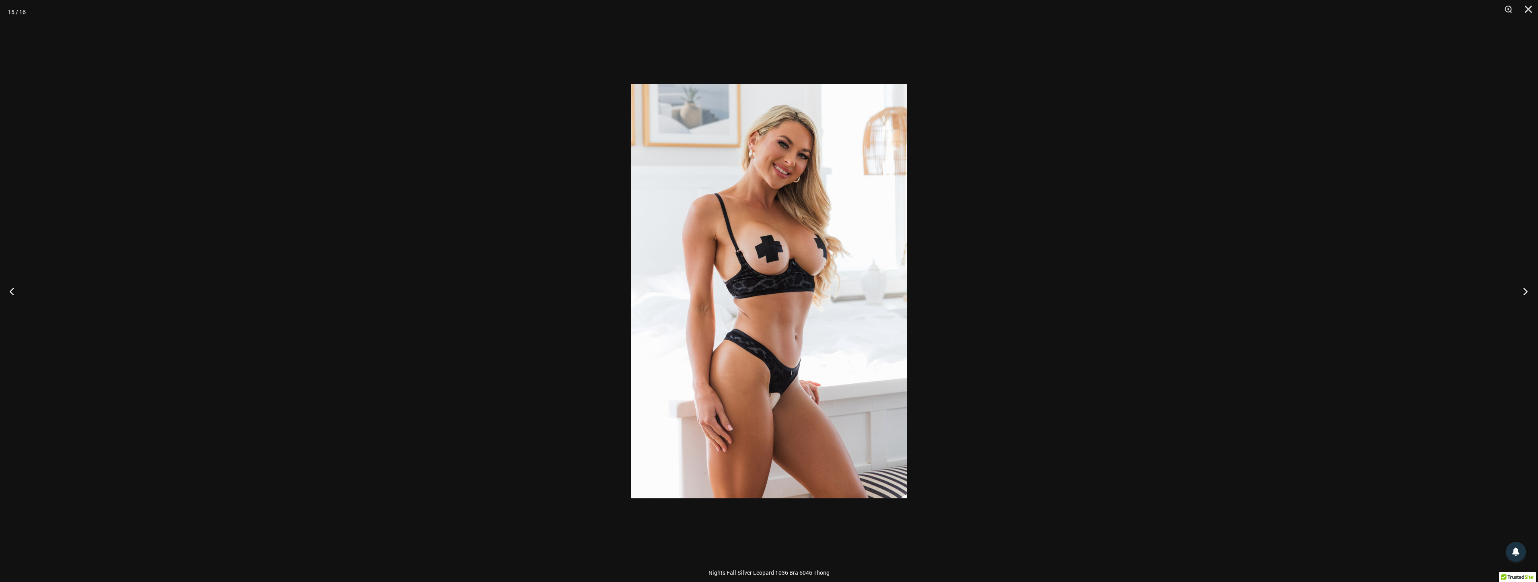
click at [1522, 288] on button "Next" at bounding box center [1523, 291] width 30 height 40
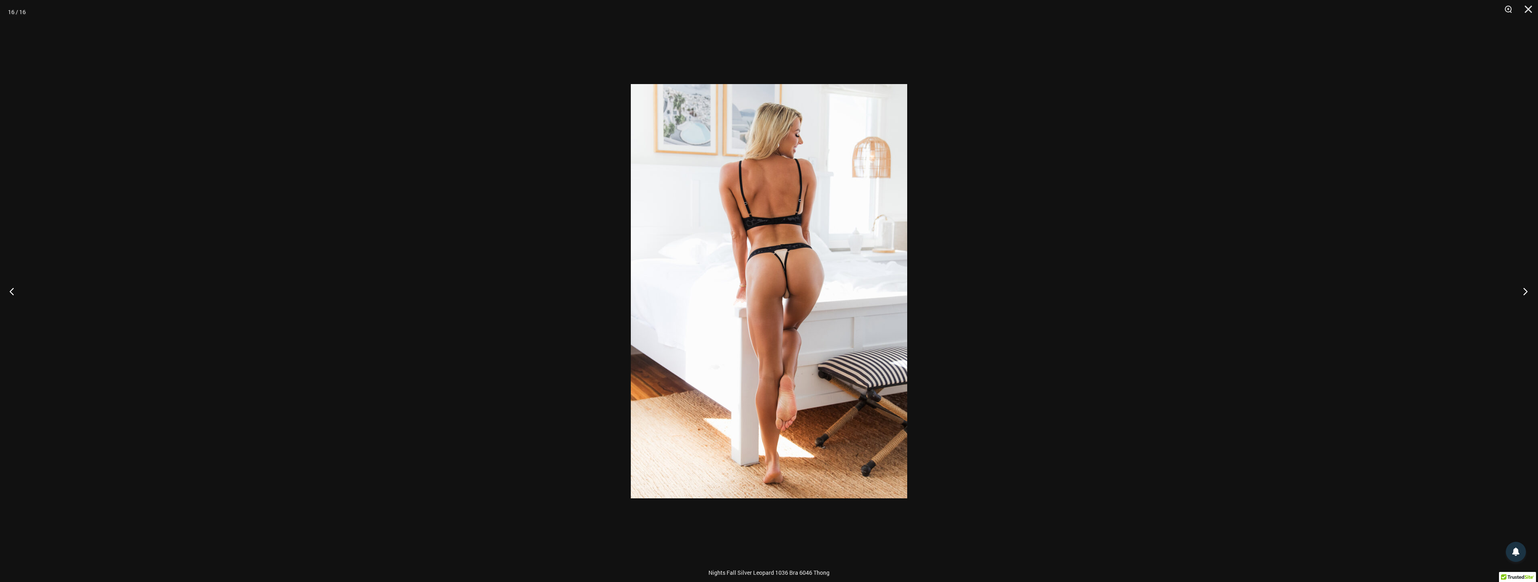
click at [1522, 288] on button "Next" at bounding box center [1523, 291] width 30 height 40
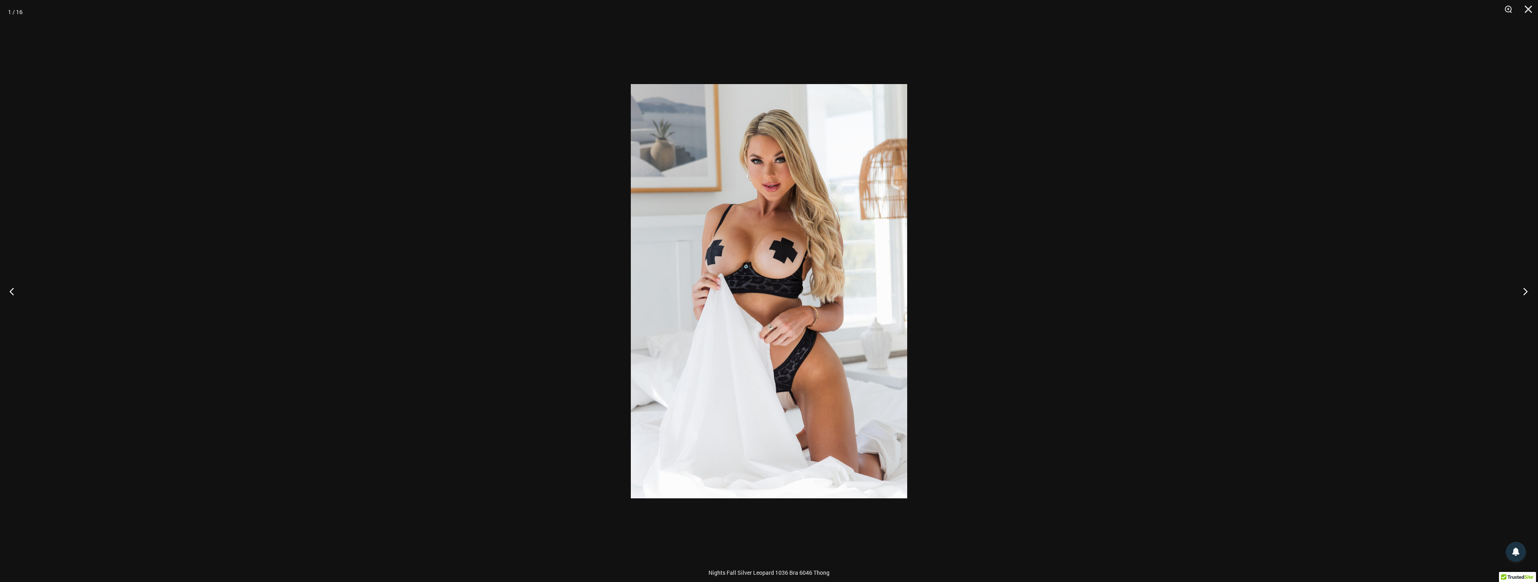
click at [1522, 288] on button "Next" at bounding box center [1523, 291] width 30 height 40
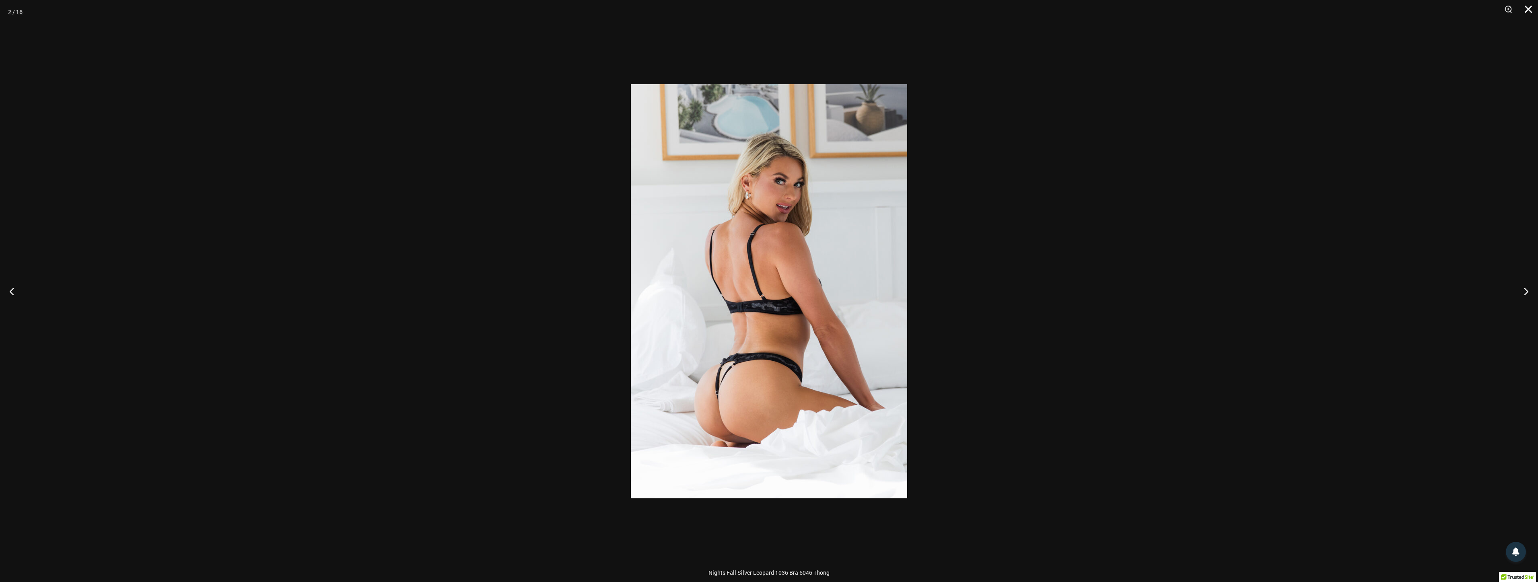
click at [1523, 6] on button "Close" at bounding box center [1525, 12] width 20 height 24
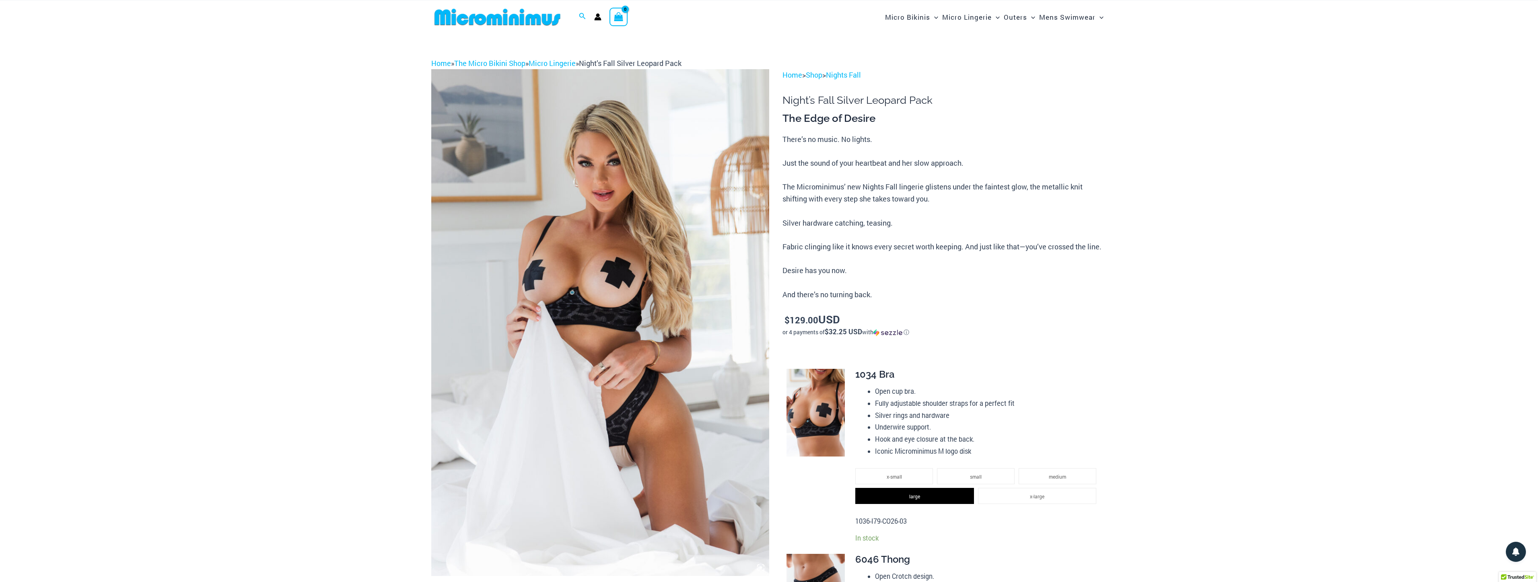
scroll to position [0, 0]
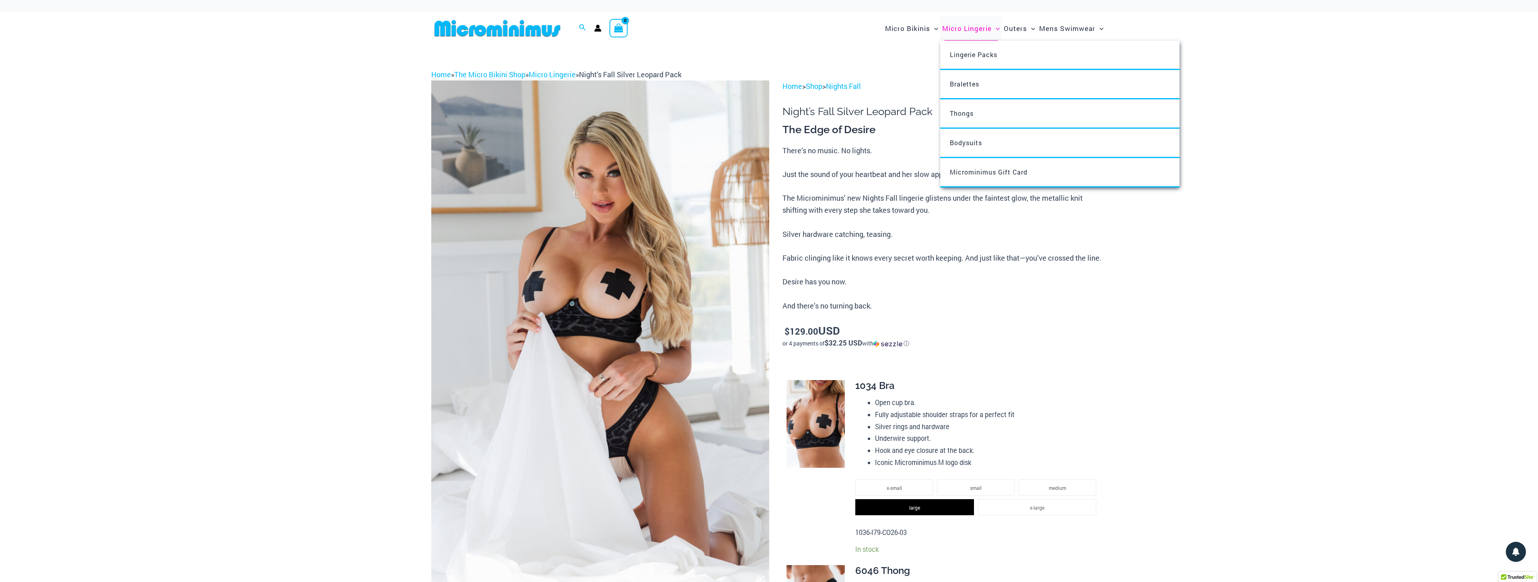
click at [987, 29] on span "Micro Lingerie" at bounding box center [966, 28] width 49 height 21
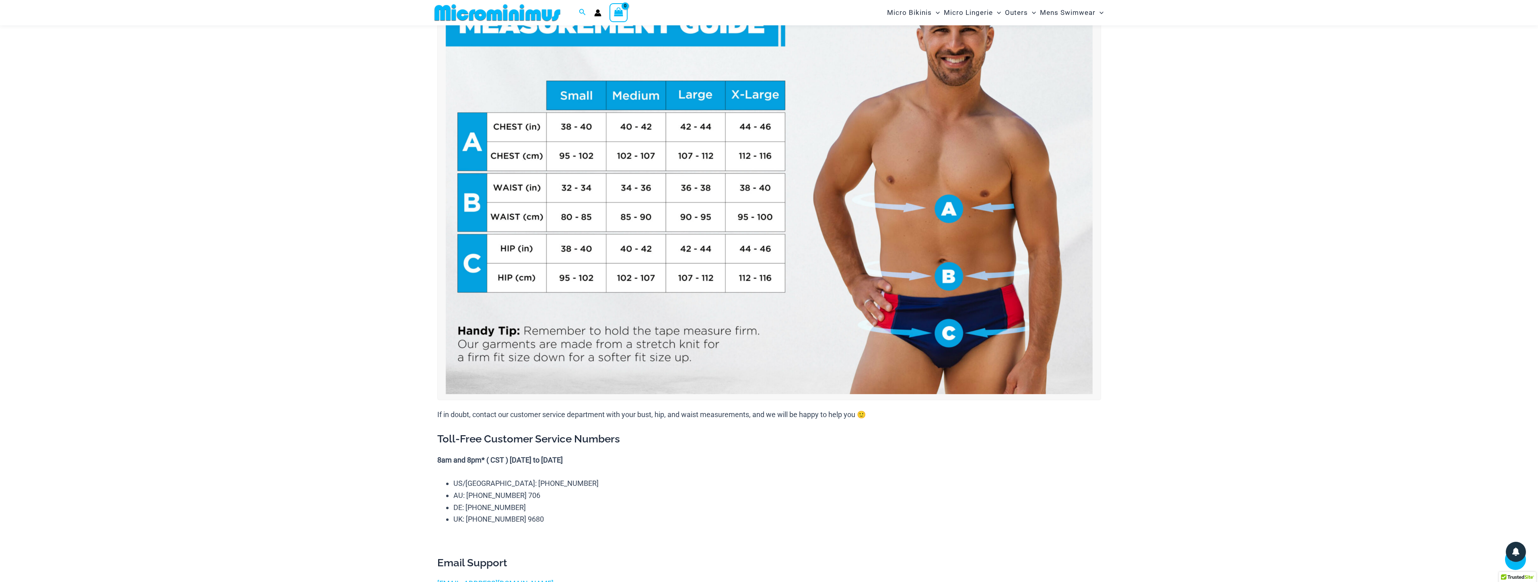
scroll to position [23, 0]
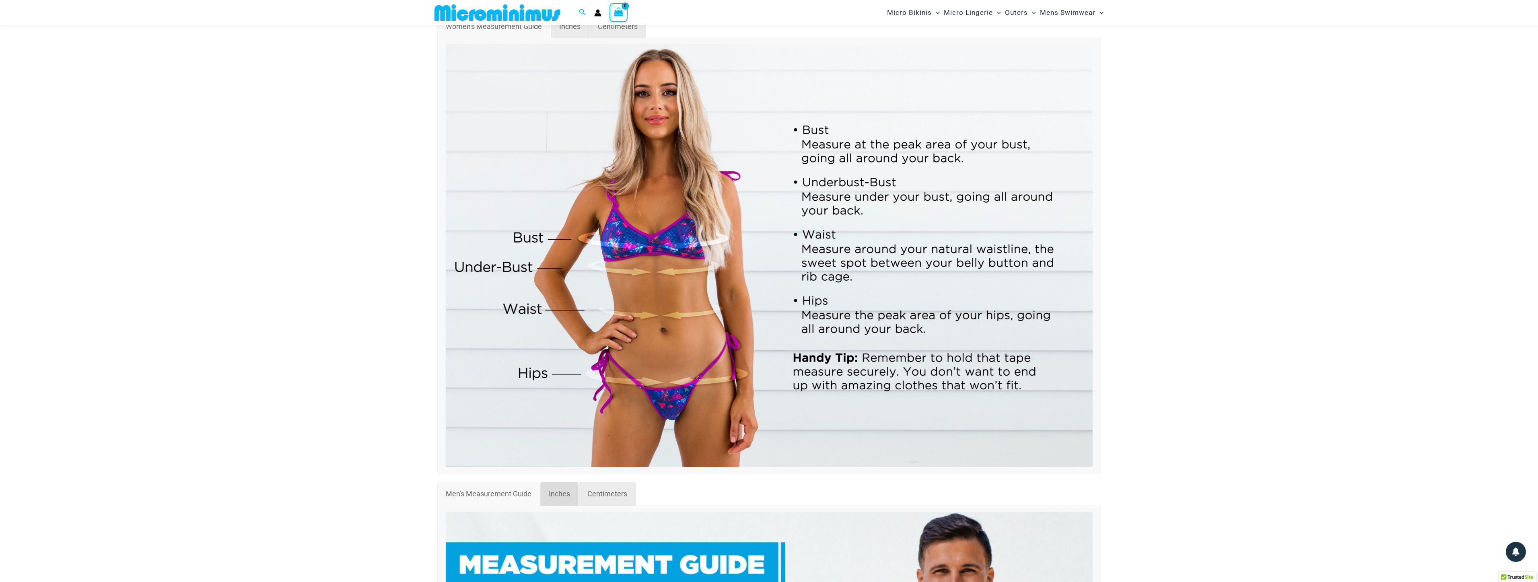
click at [548, 497] on link "Inches" at bounding box center [559, 494] width 38 height 24
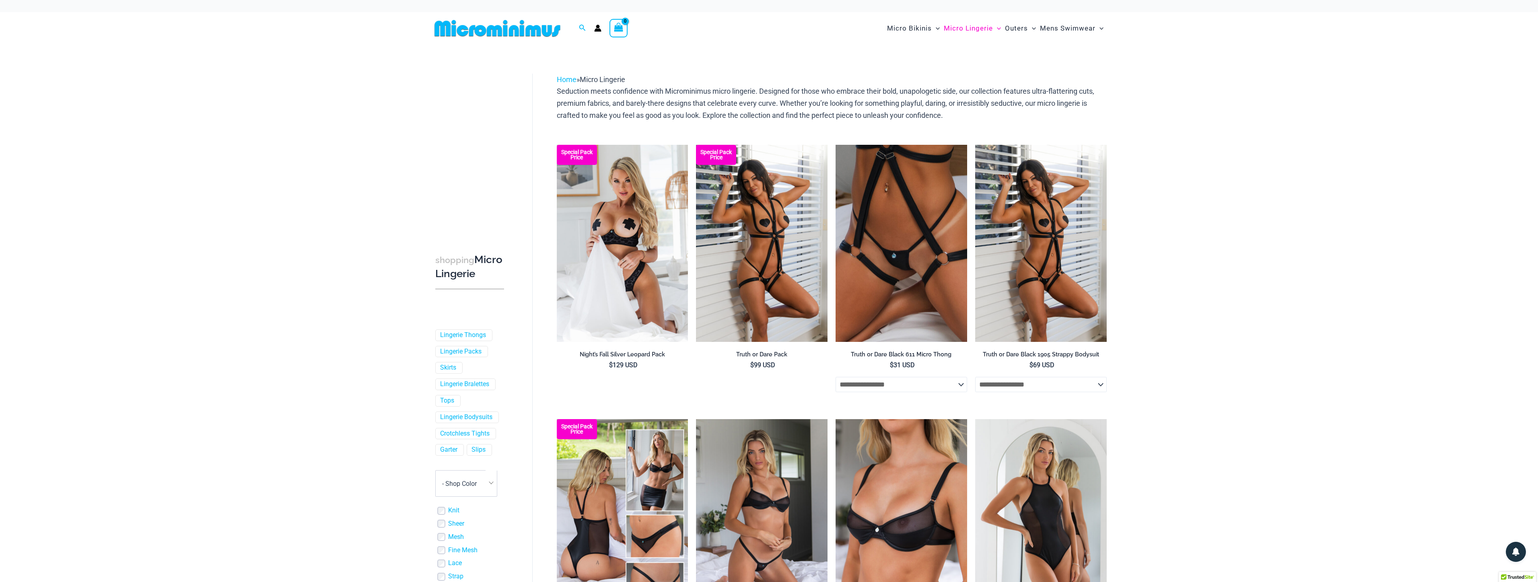
click at [617, 28] on icon "View Shopping Cart, empty" at bounding box center [618, 27] width 9 height 9
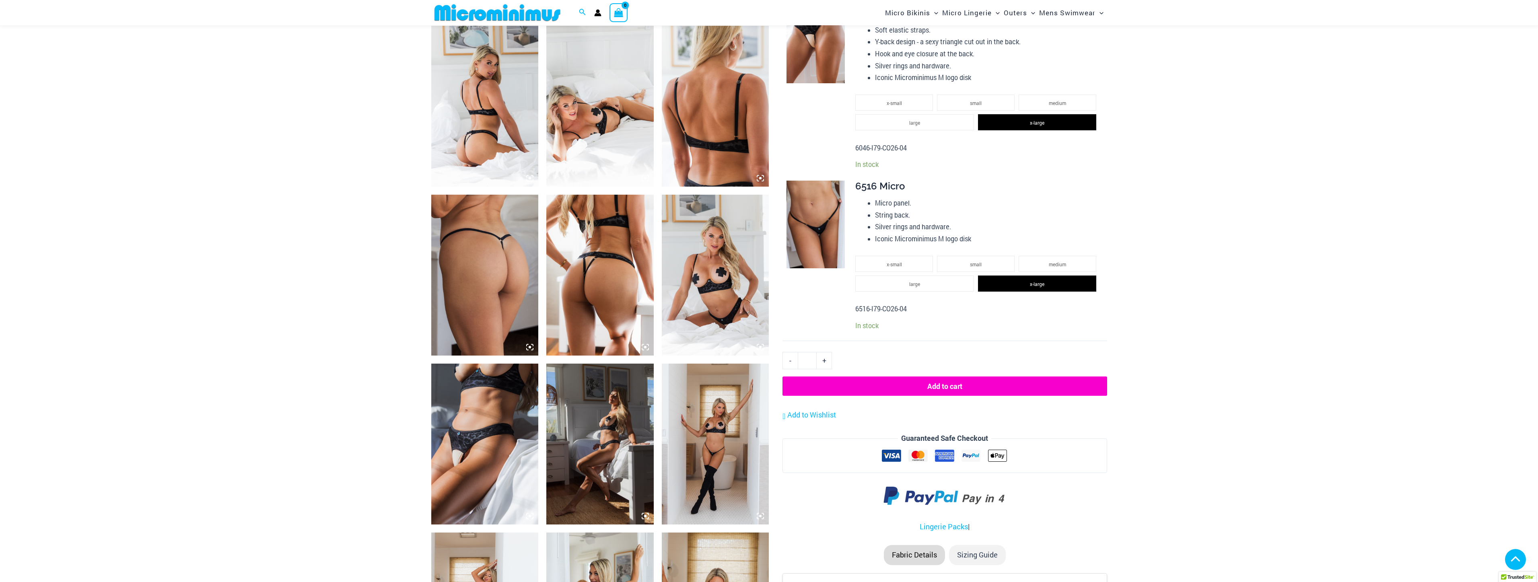
scroll to position [566, 0]
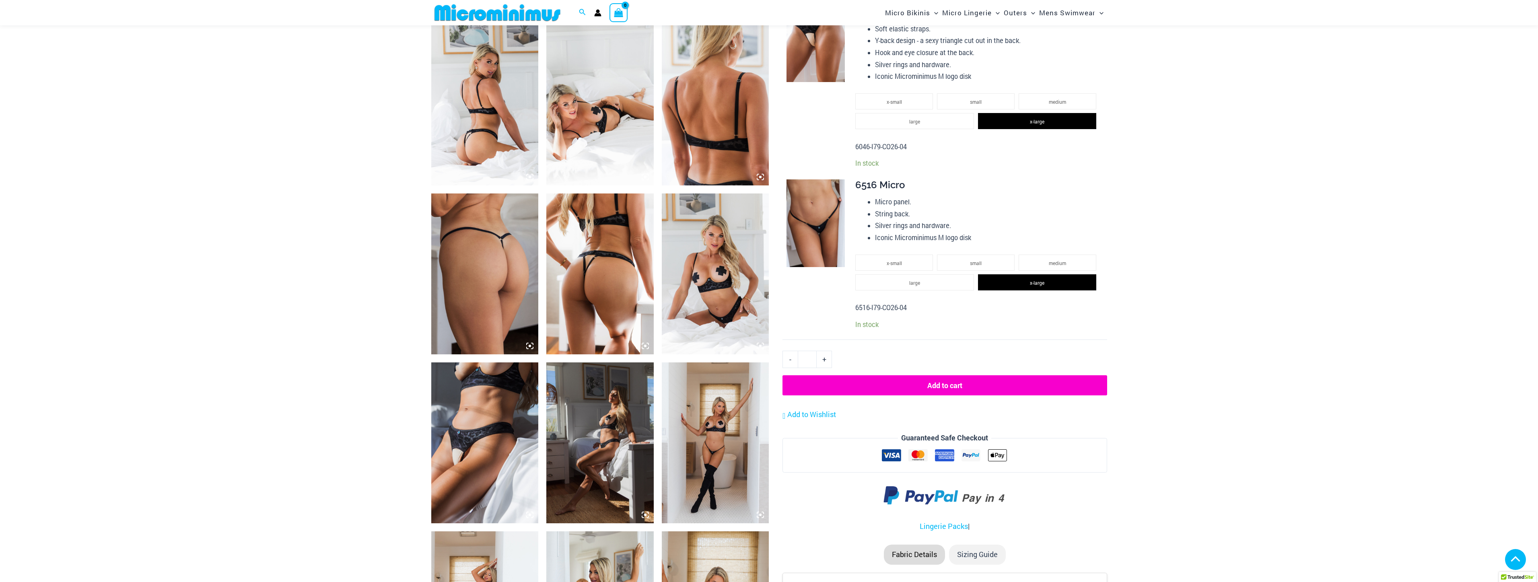
click at [1009, 391] on button "Add to cart" at bounding box center [944, 385] width 324 height 20
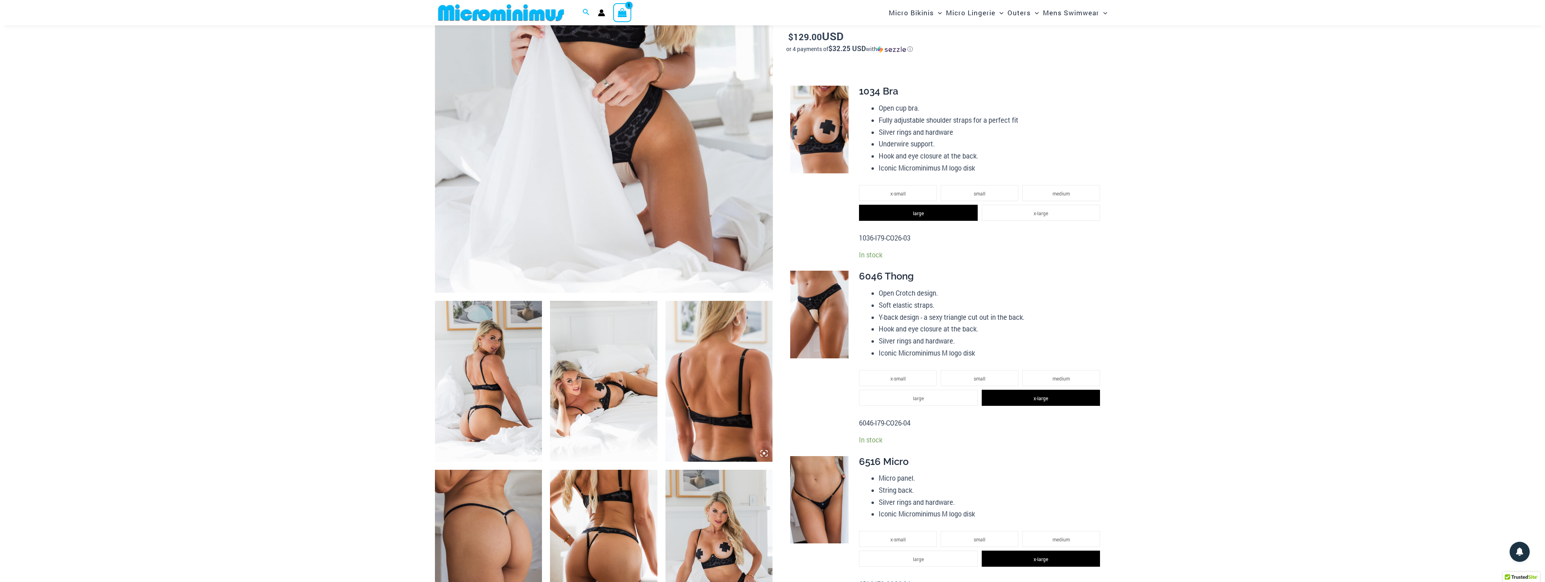
scroll to position [35, 0]
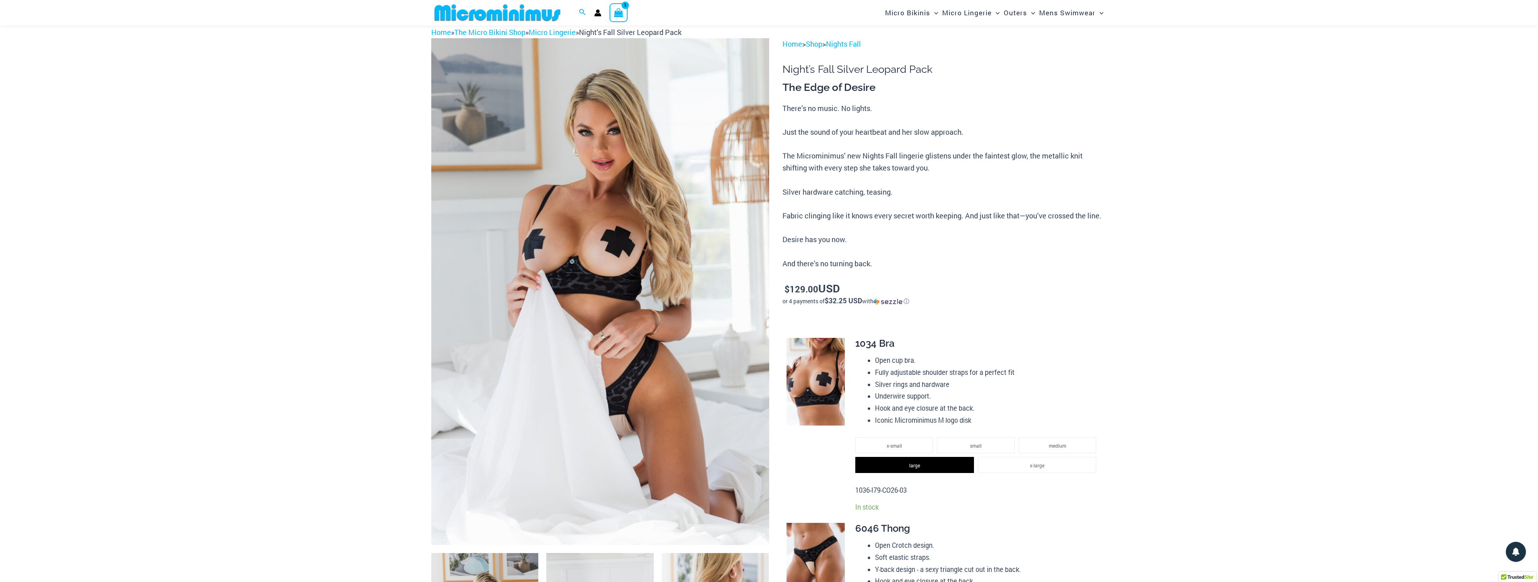
click at [622, 11] on icon "View Shopping Cart, 1 items" at bounding box center [618, 12] width 9 height 9
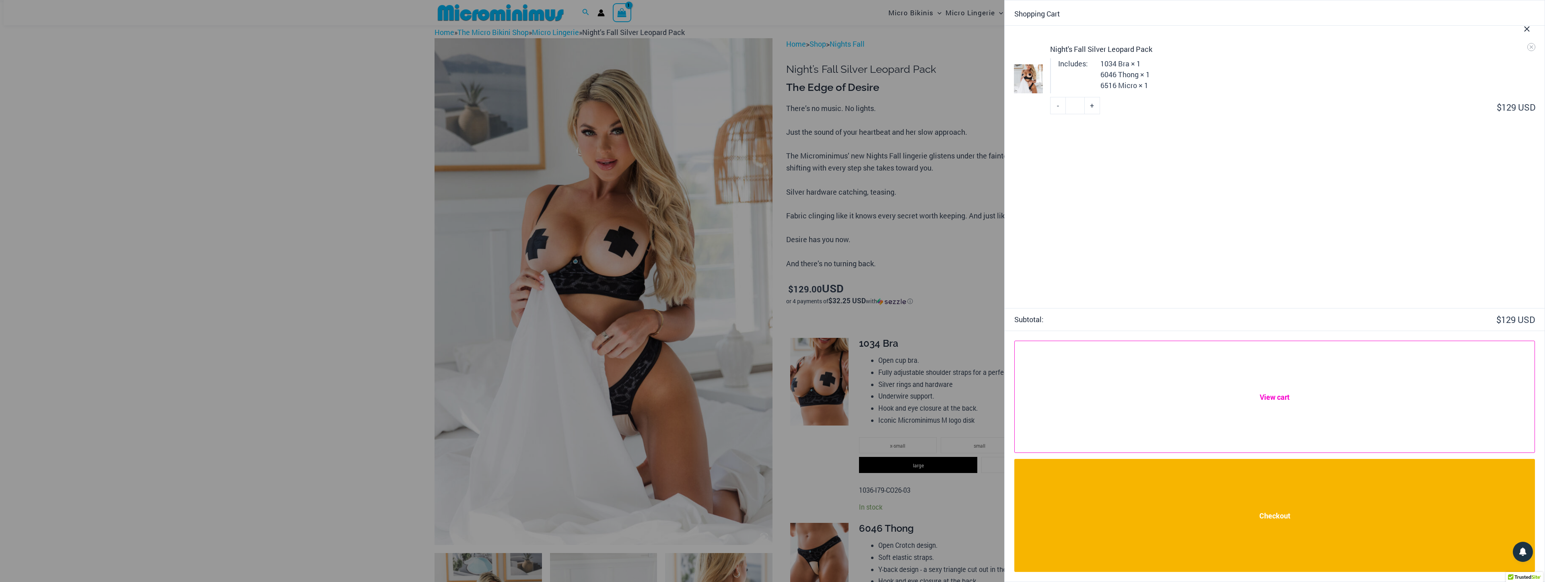
click at [1341, 404] on link "View cart" at bounding box center [1274, 397] width 520 height 112
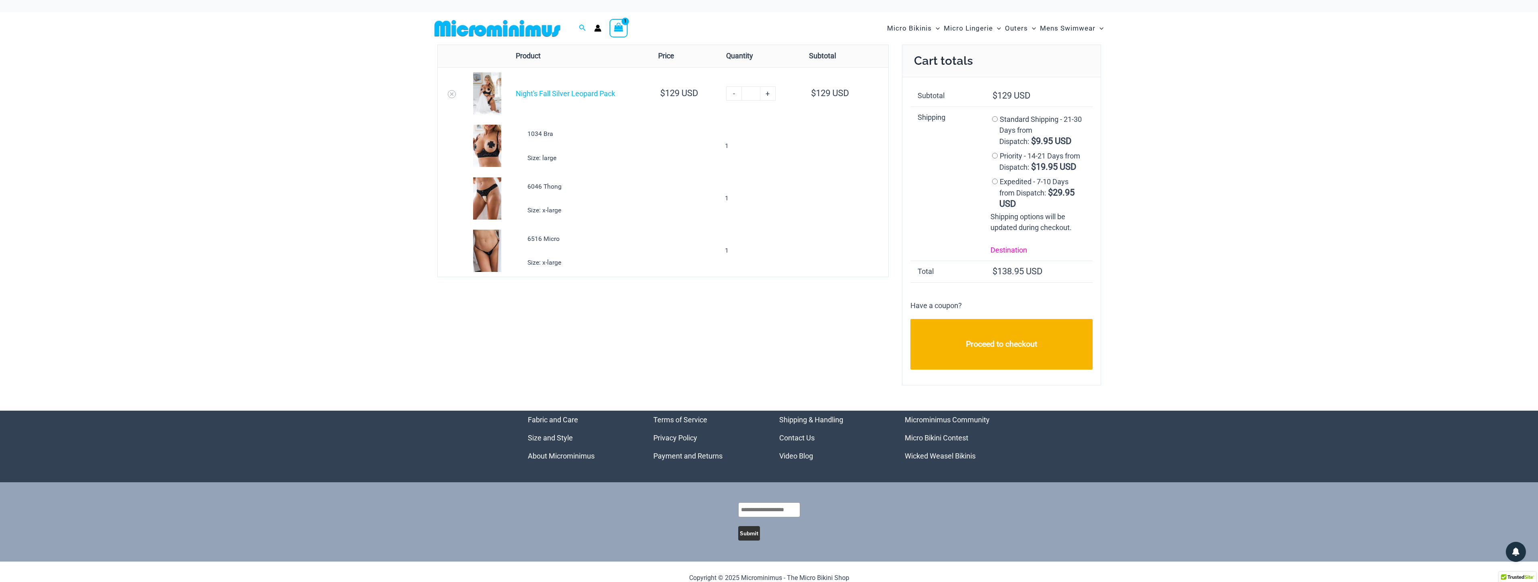
click at [1013, 249] on link "Destination" at bounding box center [1008, 250] width 37 height 8
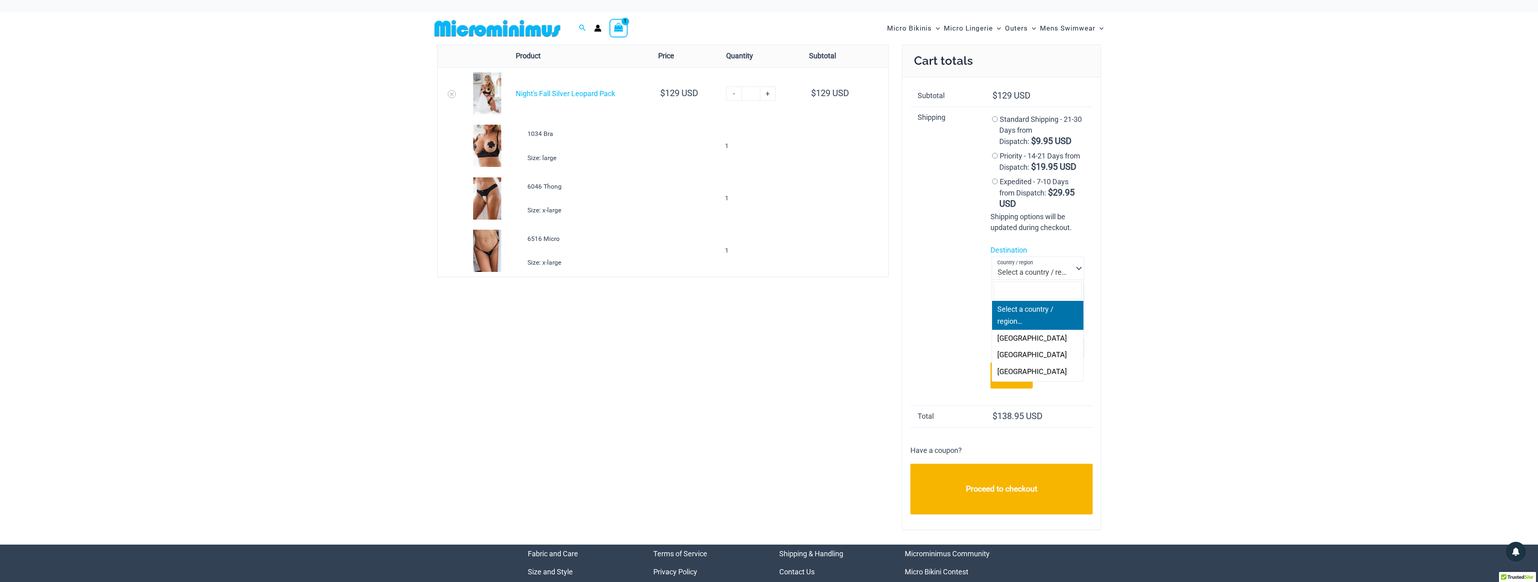
click at [1060, 269] on span "Select a country / region…" at bounding box center [1038, 272] width 80 height 10
select select "**"
click at [1067, 296] on span "State / County" at bounding box center [1038, 295] width 80 height 10
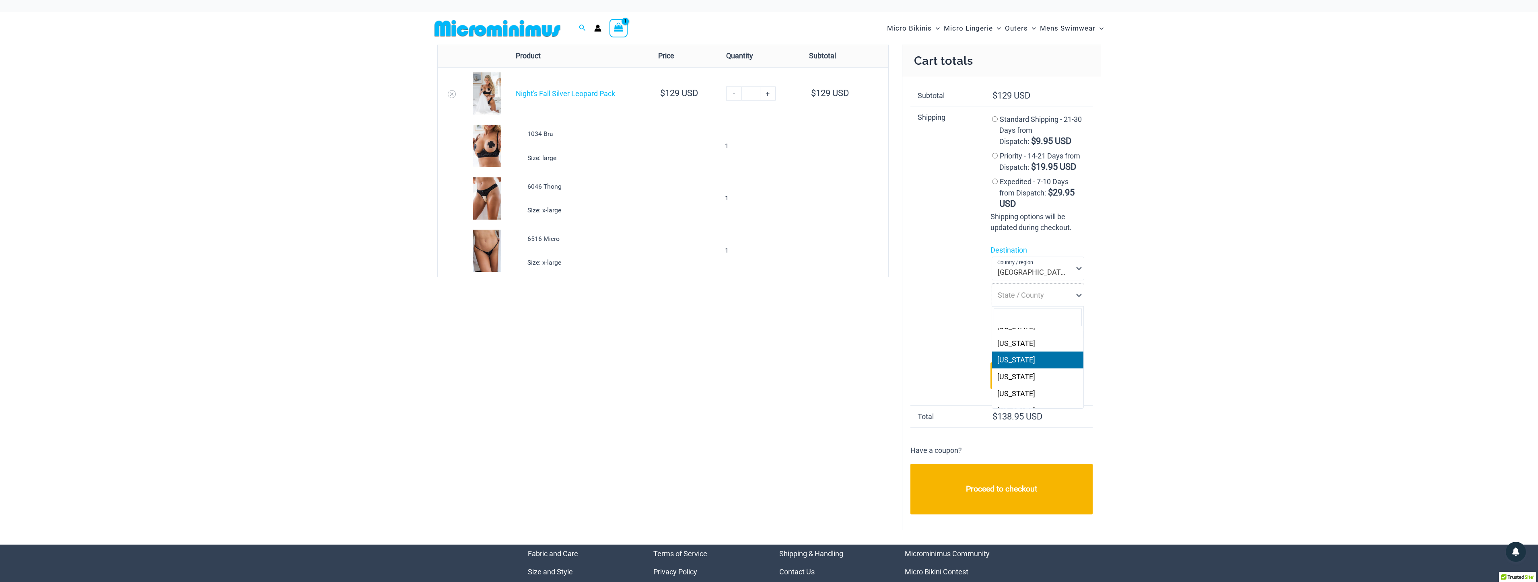
select select "**"
click at [1063, 312] on input "Town / City *" at bounding box center [1037, 322] width 93 height 22
click at [1057, 319] on input "Town / City *" at bounding box center [1037, 322] width 93 height 22
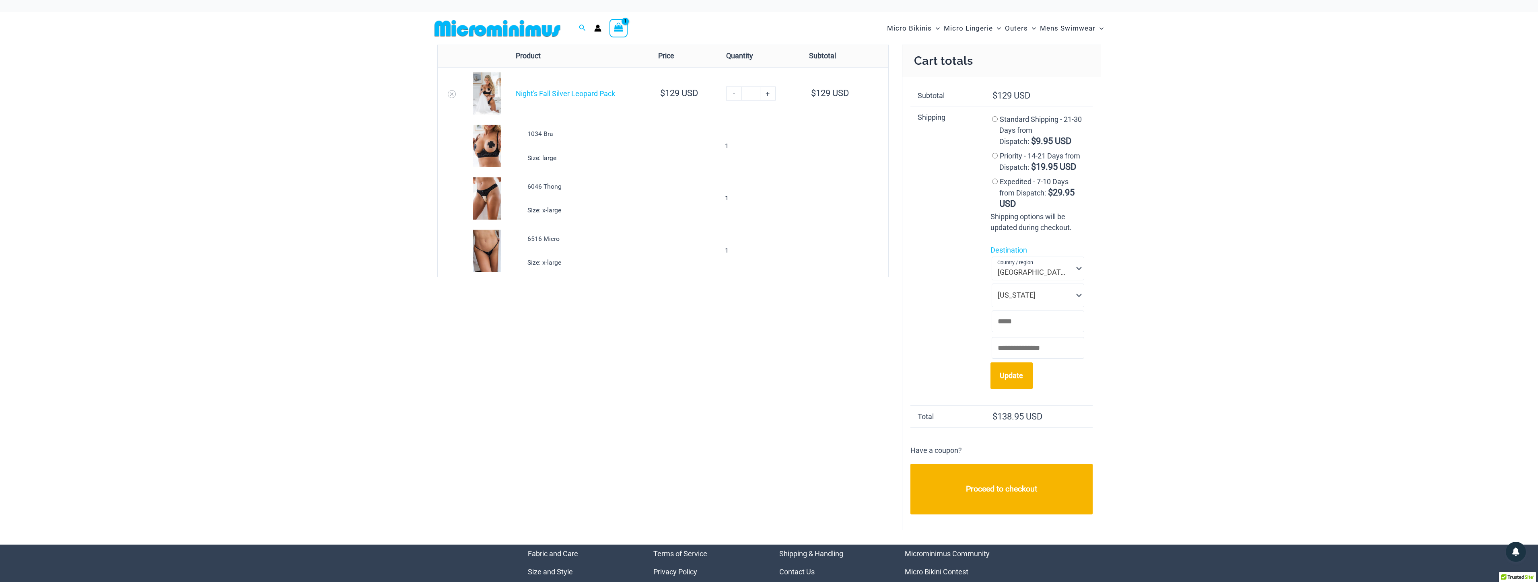
type input "**********"
type input "*****"
click at [1026, 382] on button "Update" at bounding box center [1011, 375] width 42 height 26
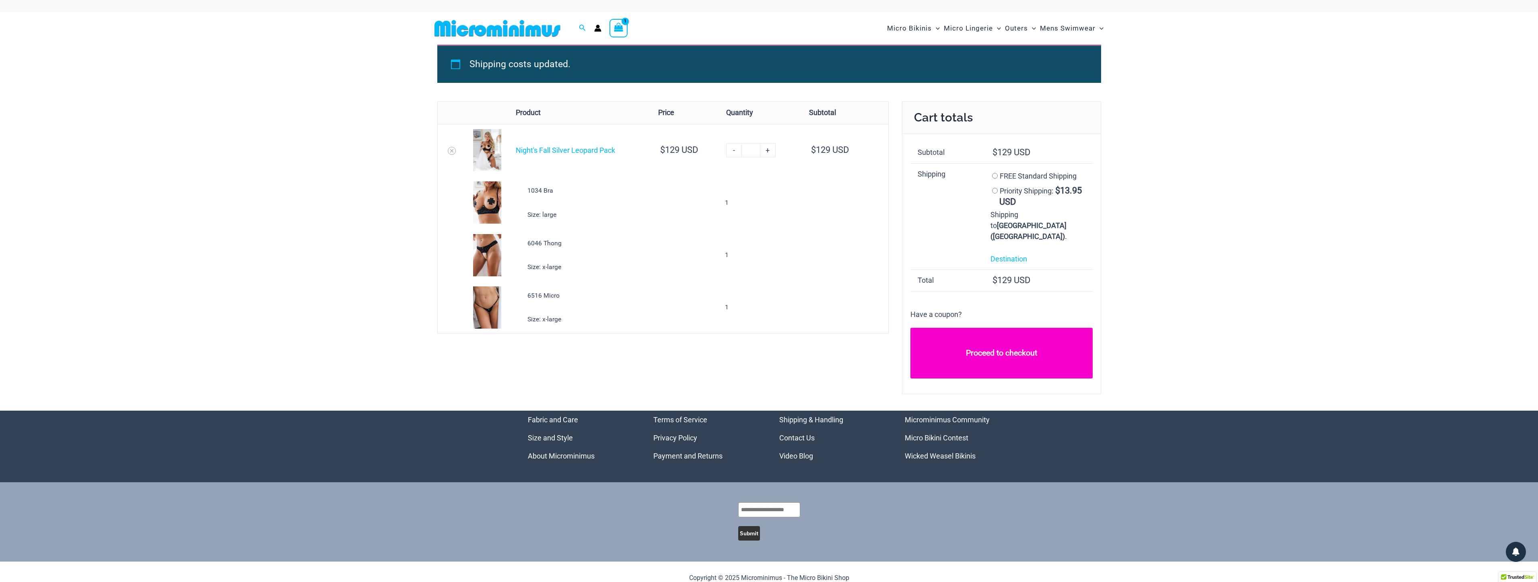
click at [1004, 362] on link "Proceed to checkout" at bounding box center [1001, 353] width 182 height 51
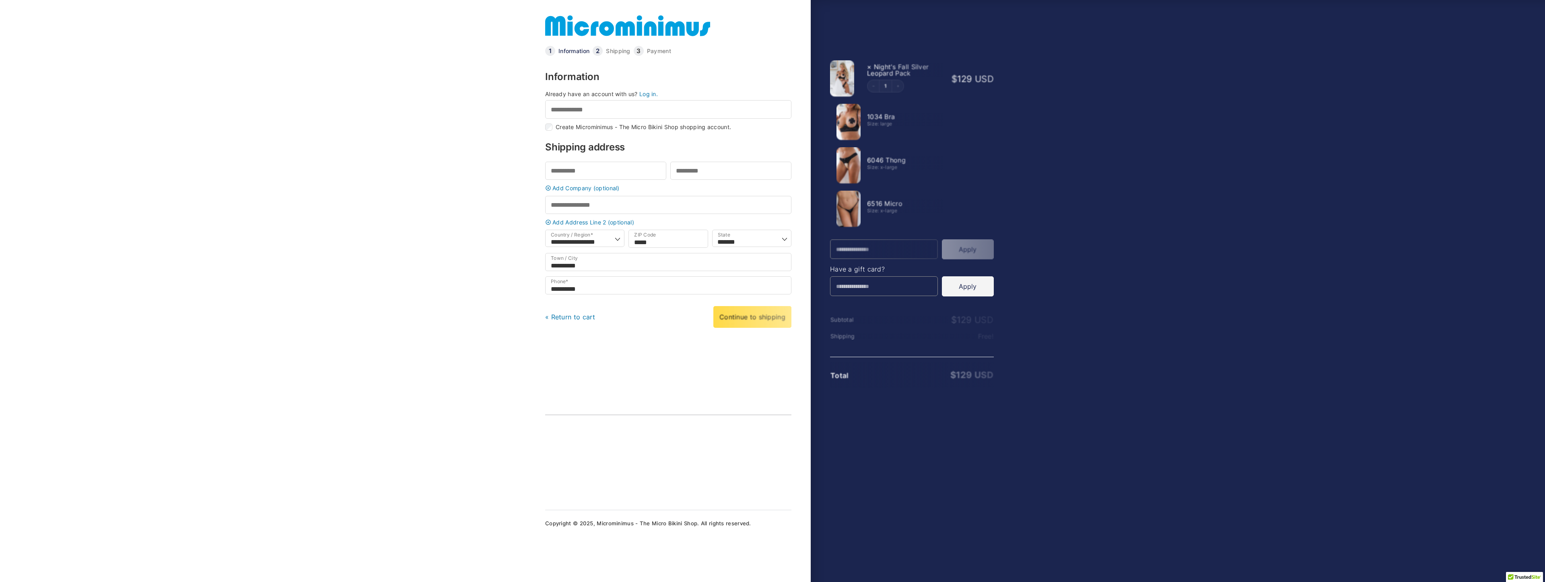
select select "**"
click at [648, 97] on link "Log in." at bounding box center [648, 93] width 19 height 7
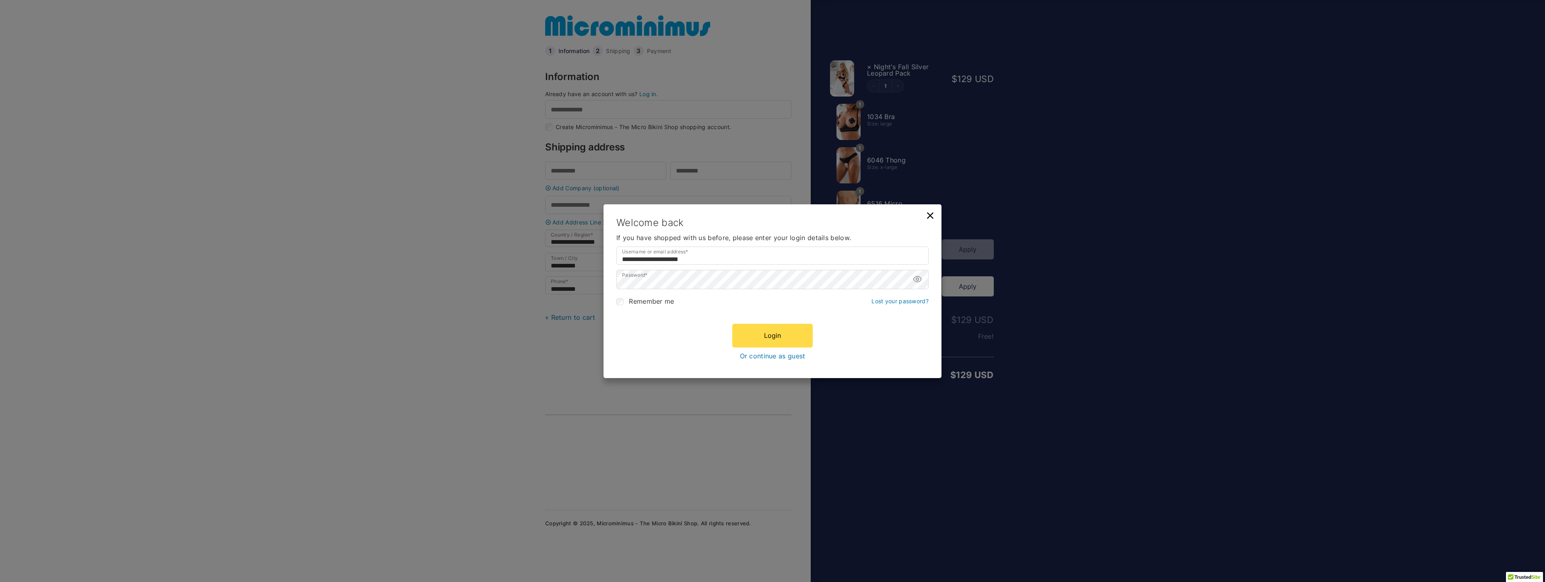
click at [640, 299] on span "Remember me" at bounding box center [651, 301] width 45 height 8
click at [781, 336] on button "Login" at bounding box center [772, 335] width 80 height 23
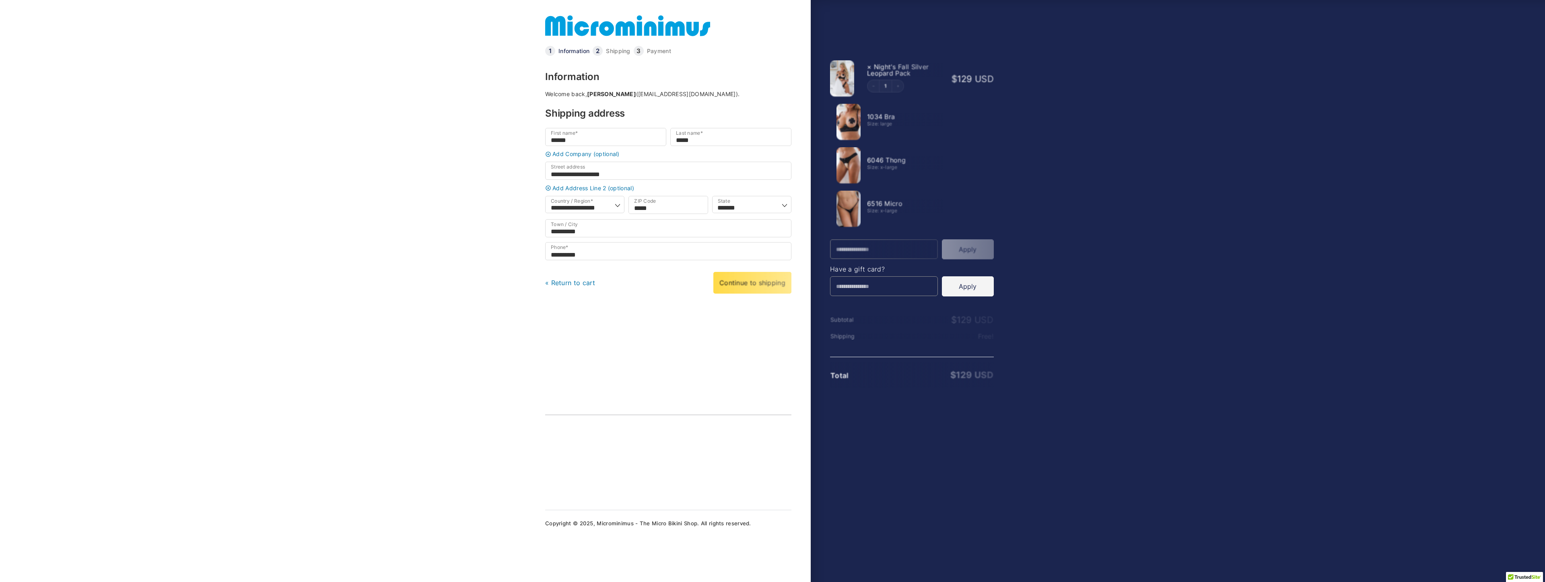
select select "**"
click at [706, 280] on div "« Return to cart Continue to shipping Continue to payment" at bounding box center [668, 283] width 246 height 23
click at [739, 286] on link "Continue to shipping" at bounding box center [751, 283] width 79 height 23
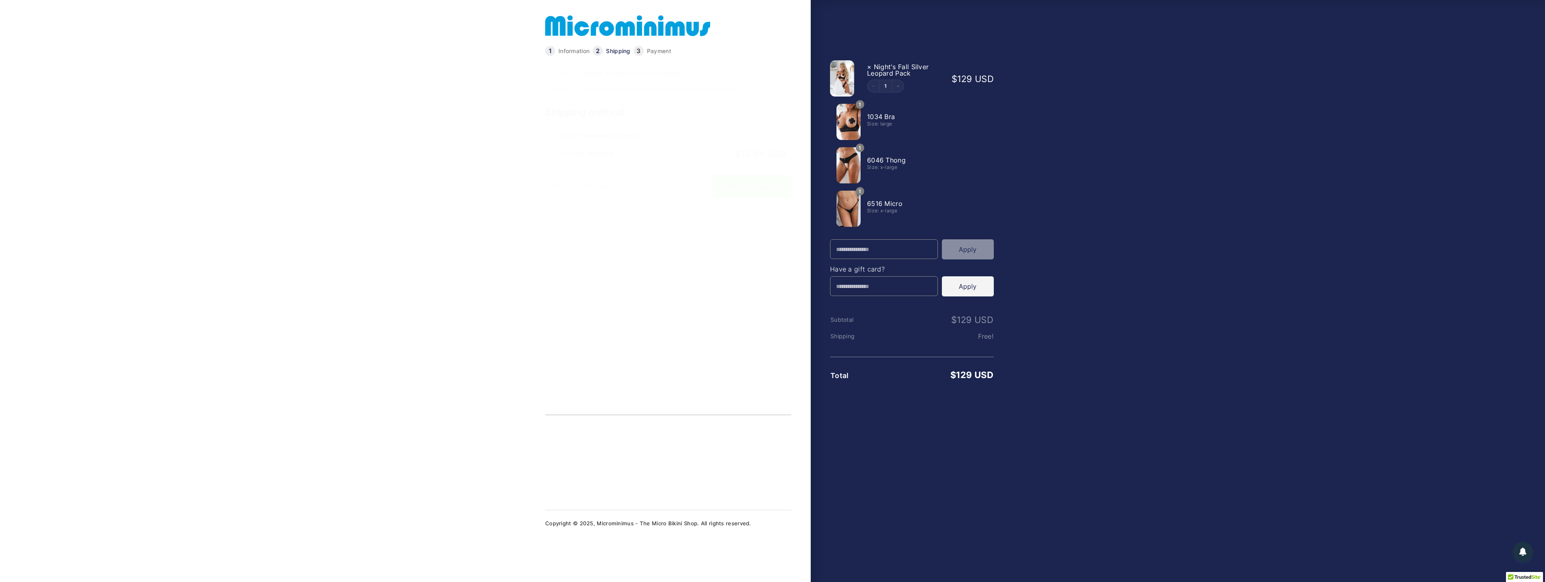
click at [763, 197] on link "Continue to payment" at bounding box center [752, 186] width 80 height 23
click at [556, 440] on div "PayPal" at bounding box center [664, 438] width 245 height 20
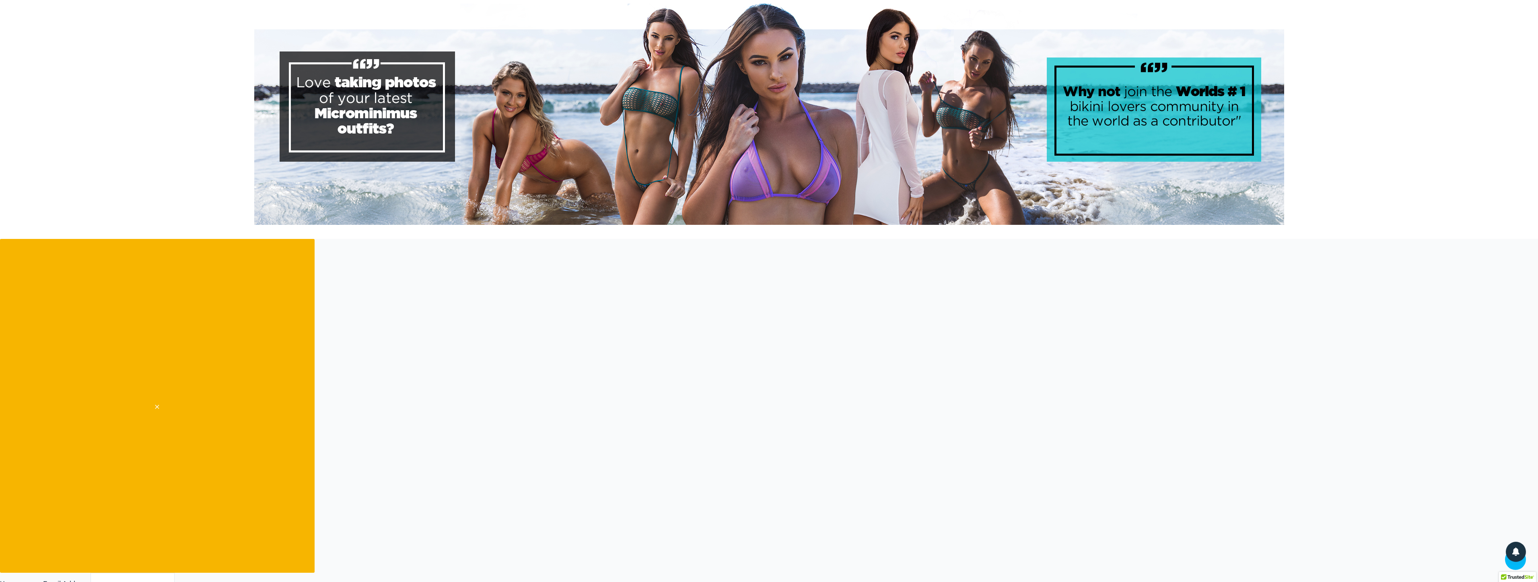
scroll to position [568, 0]
